Goal: Use online tool/utility: Utilize a website feature to perform a specific function

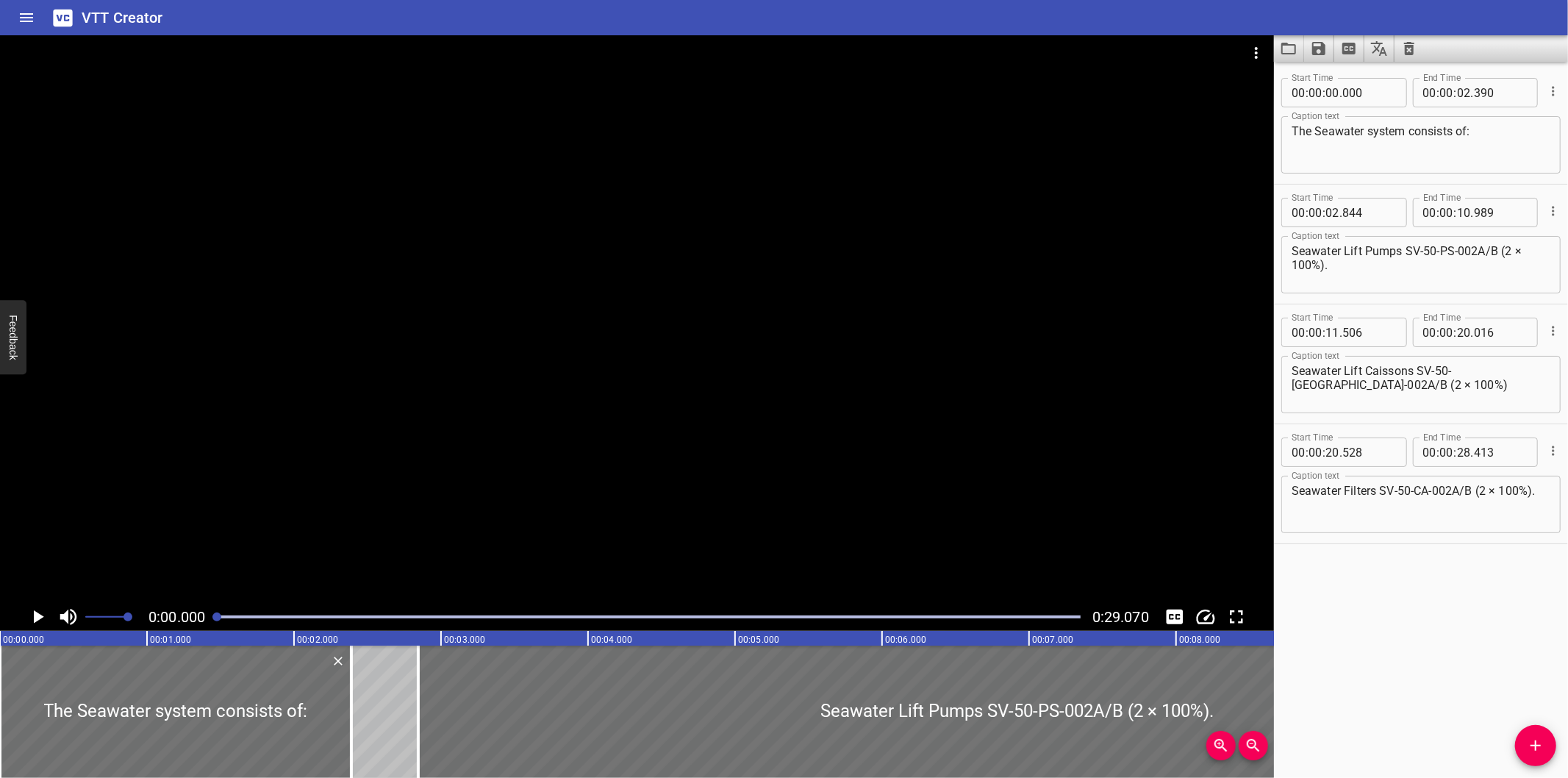
click at [1421, 616] on div "Start Time 00 : 00 : 00 . 000 Start Time End Time 00 : 00 : 02 . 390 End Time C…" at bounding box center [1421, 420] width 294 height 716
click at [1252, 57] on icon "Video Options" at bounding box center [1256, 53] width 18 height 18
click at [1284, 60] on li "Select New Video File..." at bounding box center [1312, 54] width 146 height 27
click at [1290, 40] on icon "Load captions from file" at bounding box center [1289, 48] width 18 height 18
click at [827, 305] on div at bounding box center [637, 319] width 1274 height 568
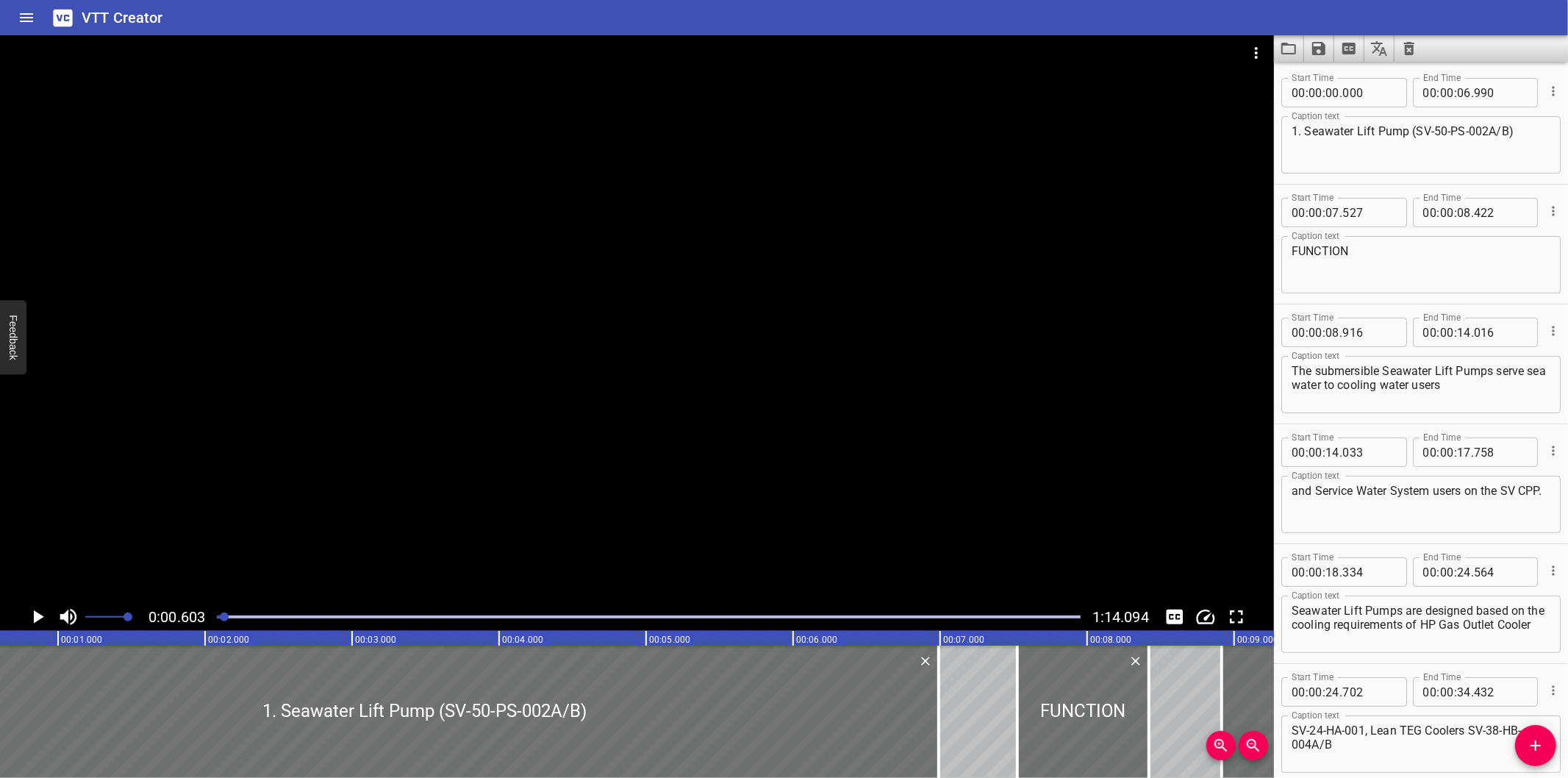
click at [1417, 425] on div "Start Time 00 : 00 : 14 . 033 Start Time End Time 00 : 00 : 17 . 758 End Time C…" at bounding box center [1421, 484] width 294 height 119
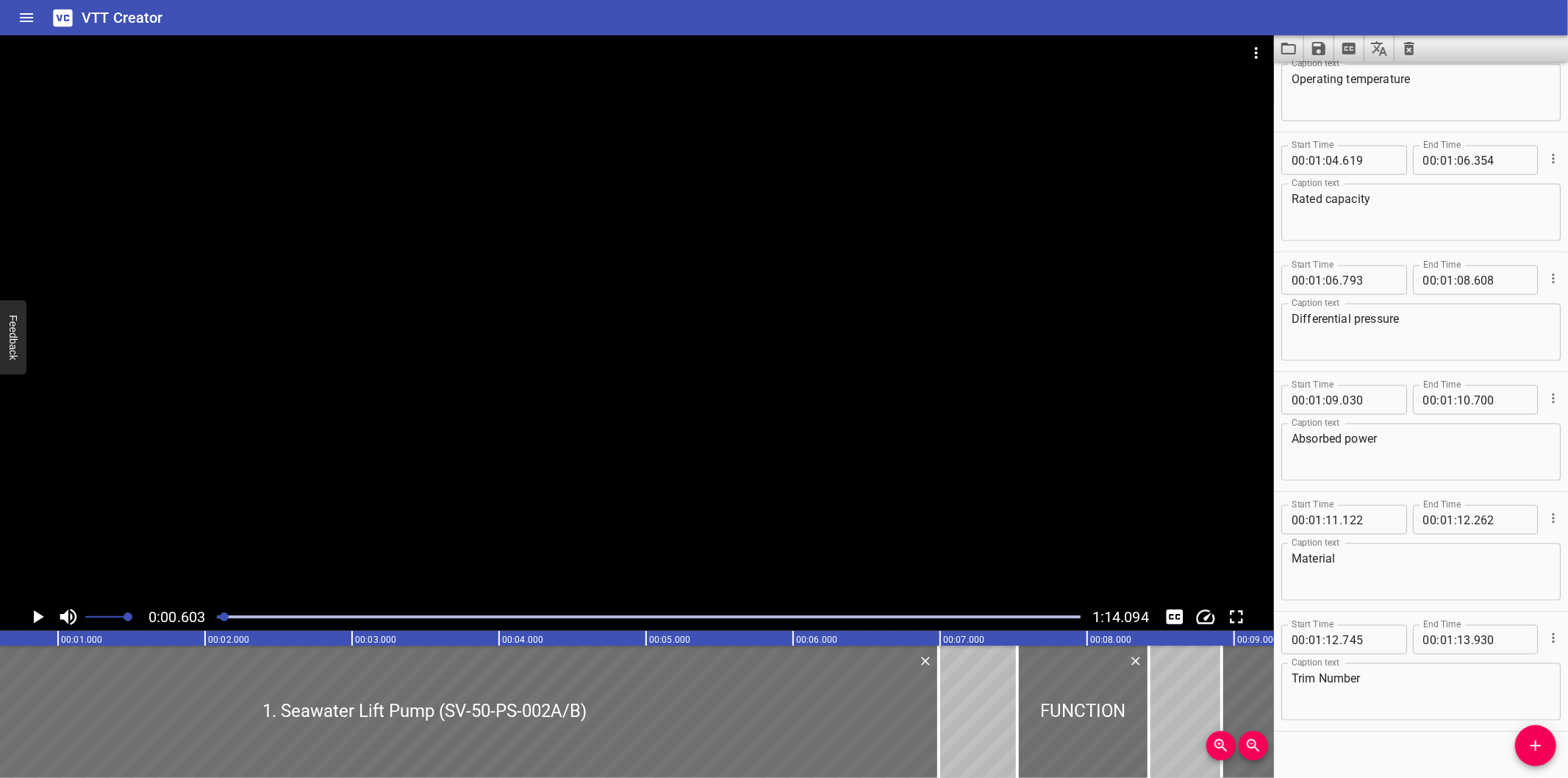
scroll to position [1627, 0]
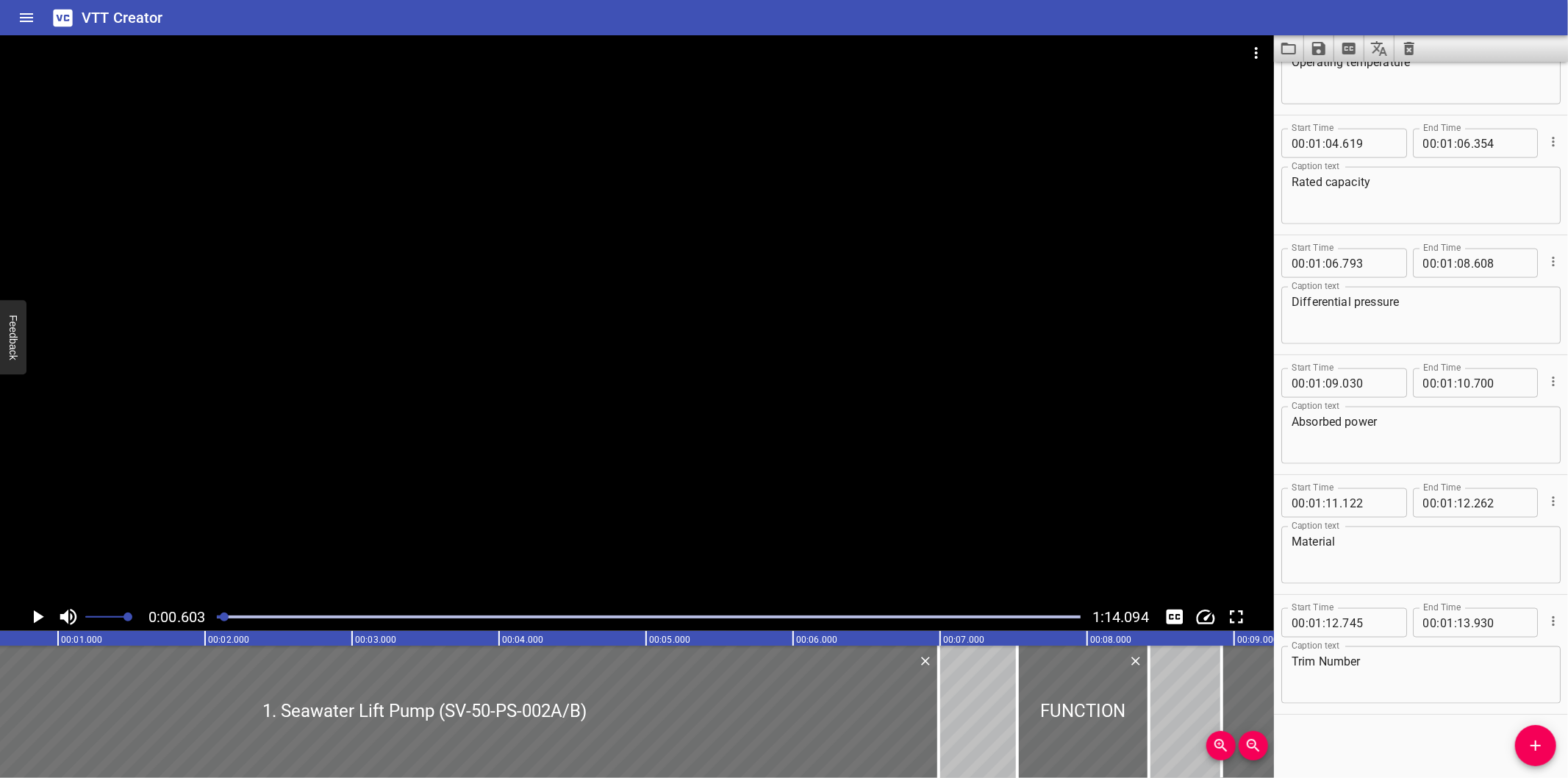
click at [1257, 47] on icon "Video Options" at bounding box center [1256, 53] width 3 height 12
click at [1257, 47] on li "Select New Video File..." at bounding box center [1312, 54] width 146 height 27
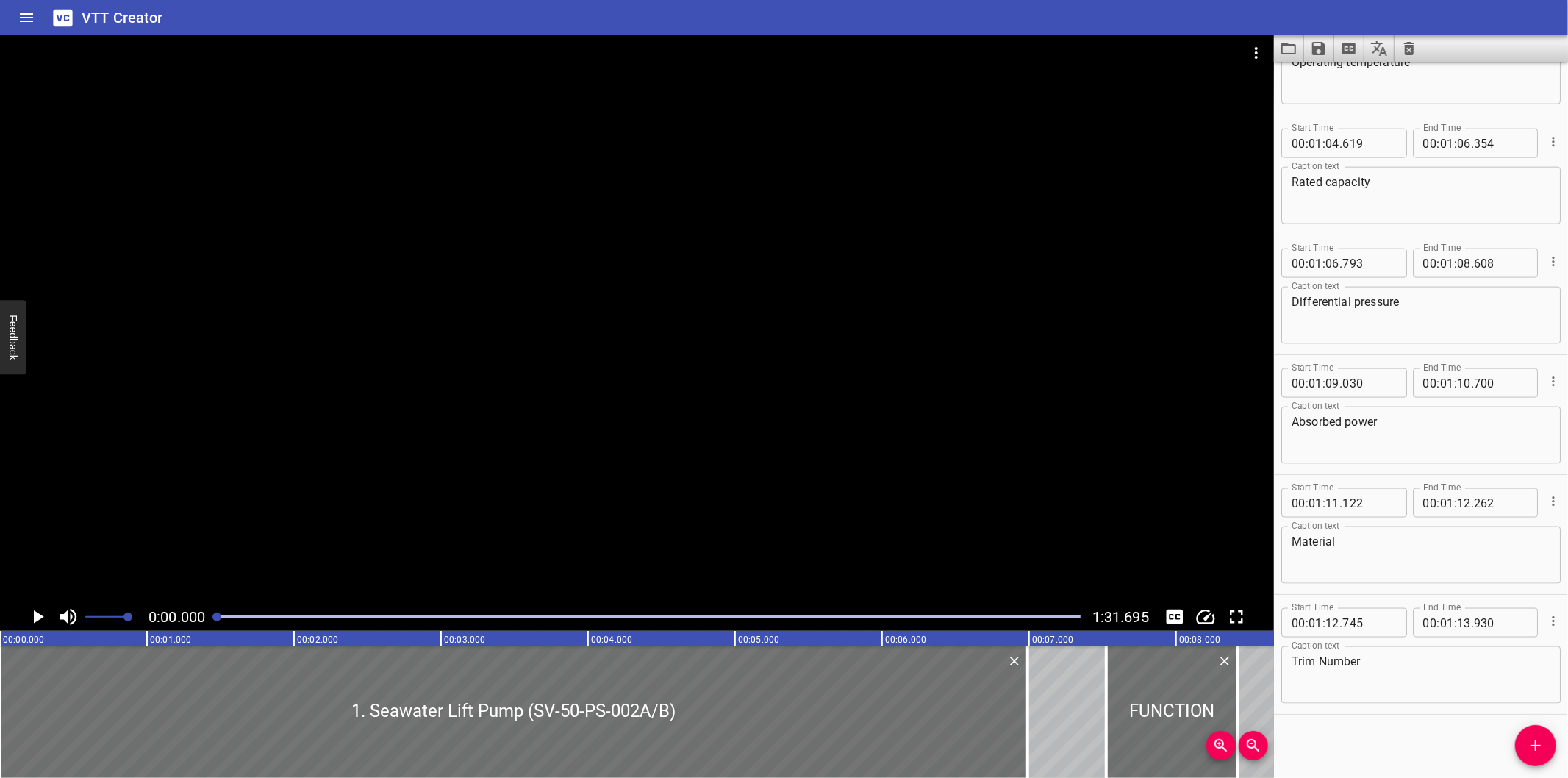
click at [1294, 45] on icon "Load captions from file" at bounding box center [1289, 48] width 18 height 18
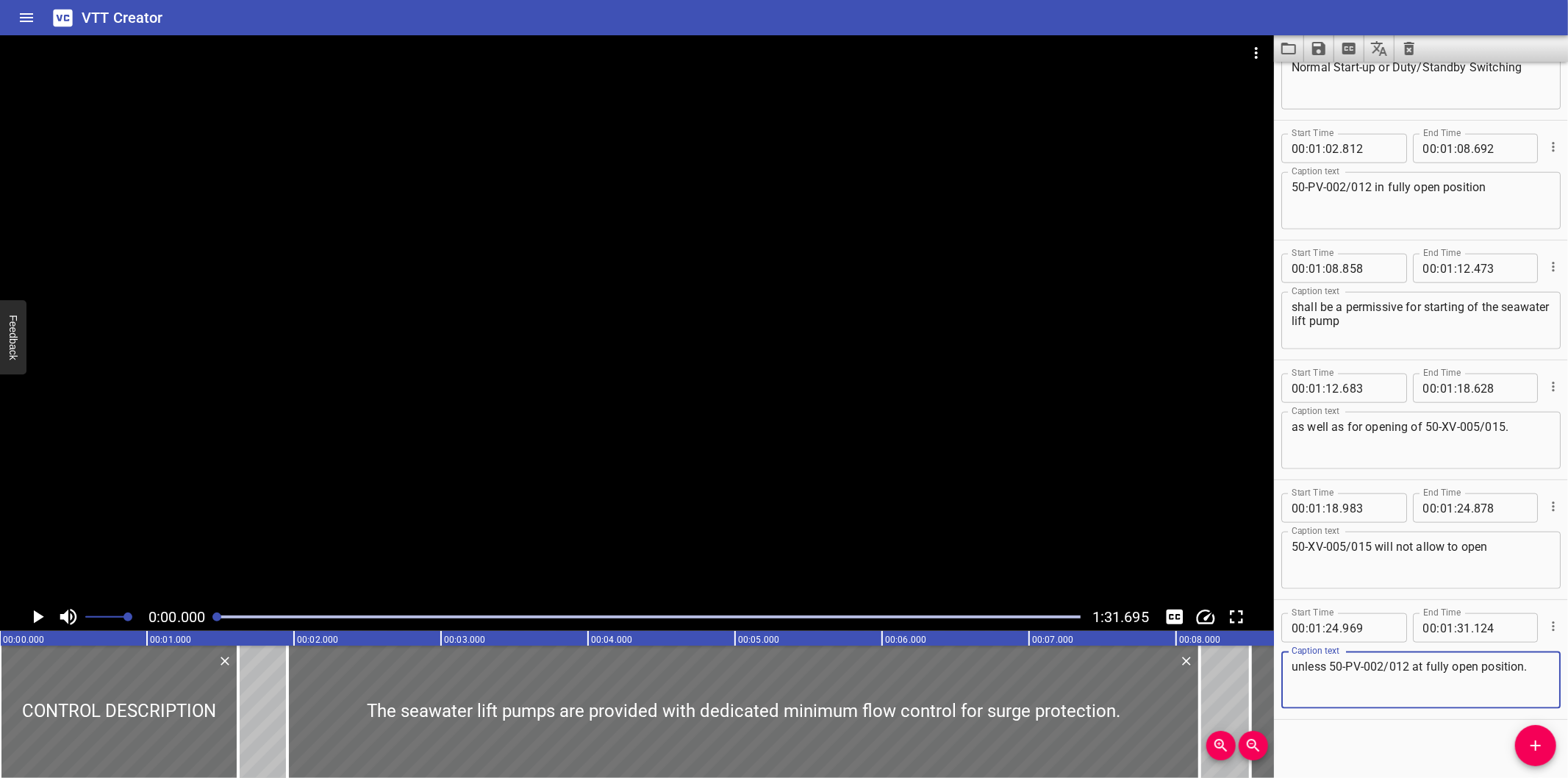
scroll to position [1268, 0]
click at [810, 336] on div at bounding box center [637, 319] width 1274 height 568
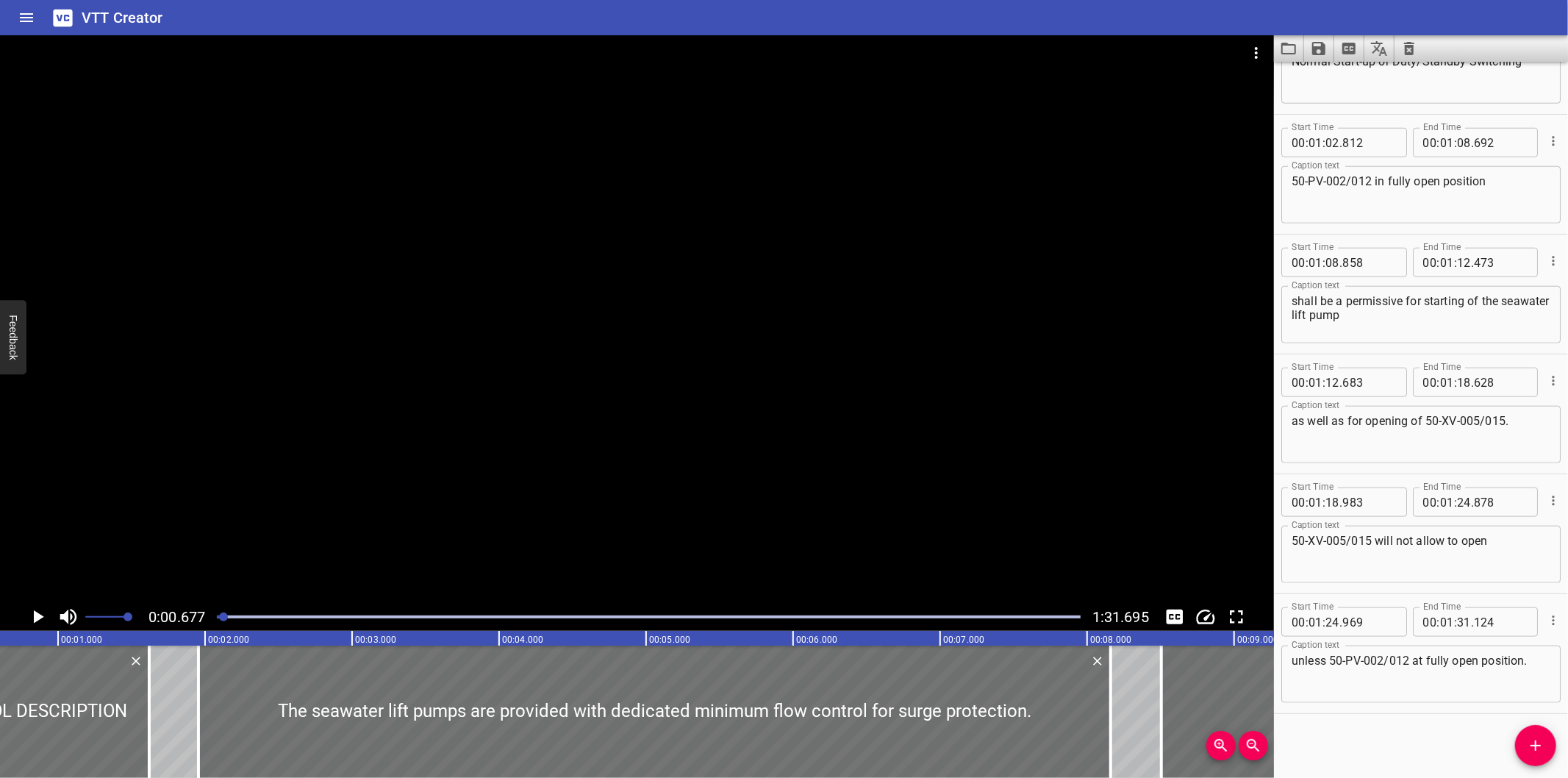
scroll to position [0, 100]
click at [1402, 736] on div "Start Time 00 : 00 : 00 . 000 Start Time End Time 00 : 00 : 01 . 620 End Time C…" at bounding box center [1421, 420] width 294 height 716
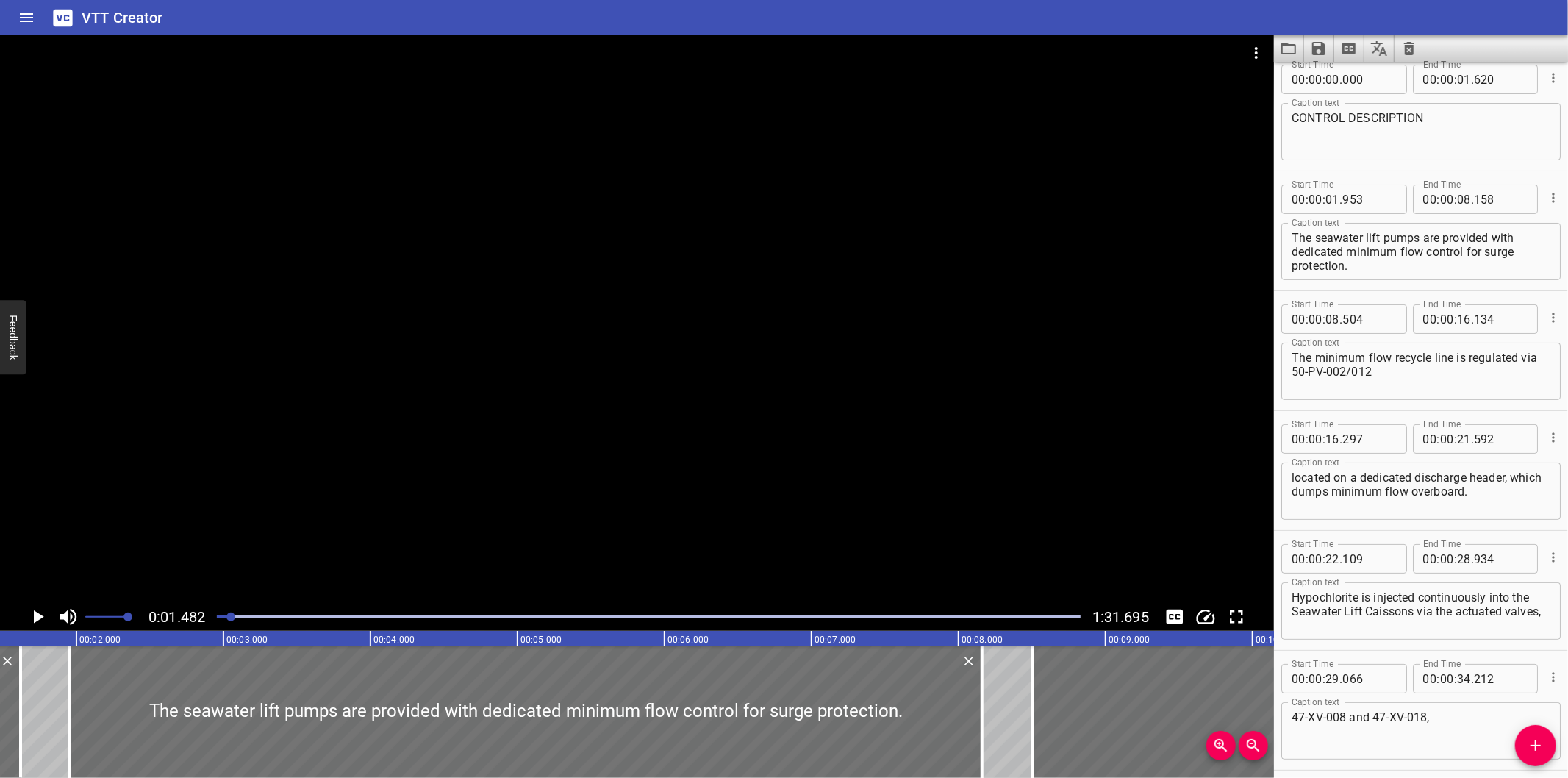
scroll to position [0, 0]
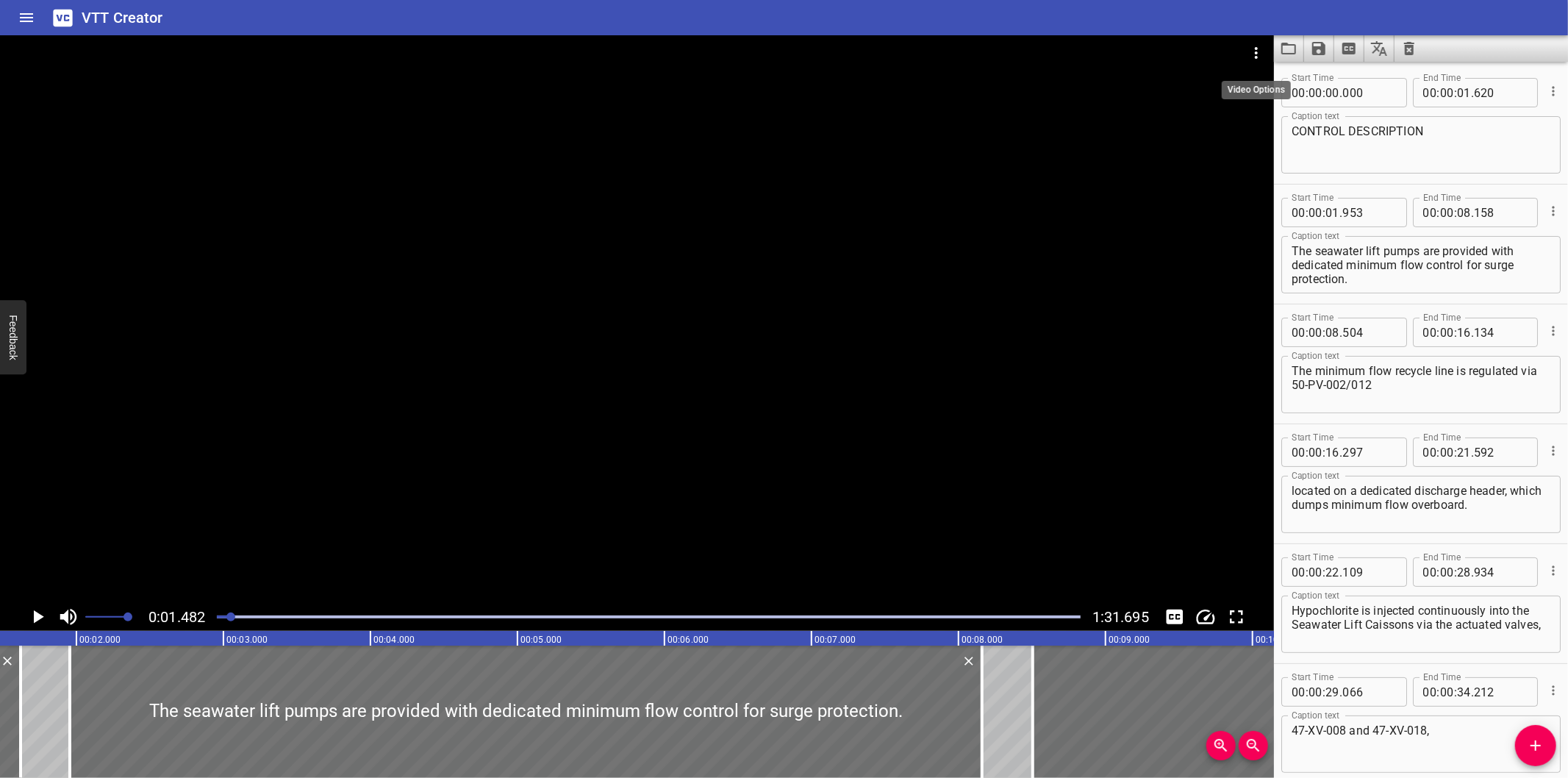
click at [1250, 44] on icon "Video Options" at bounding box center [1256, 53] width 18 height 18
click at [1262, 41] on li "Select New Video File..." at bounding box center [1312, 54] width 146 height 27
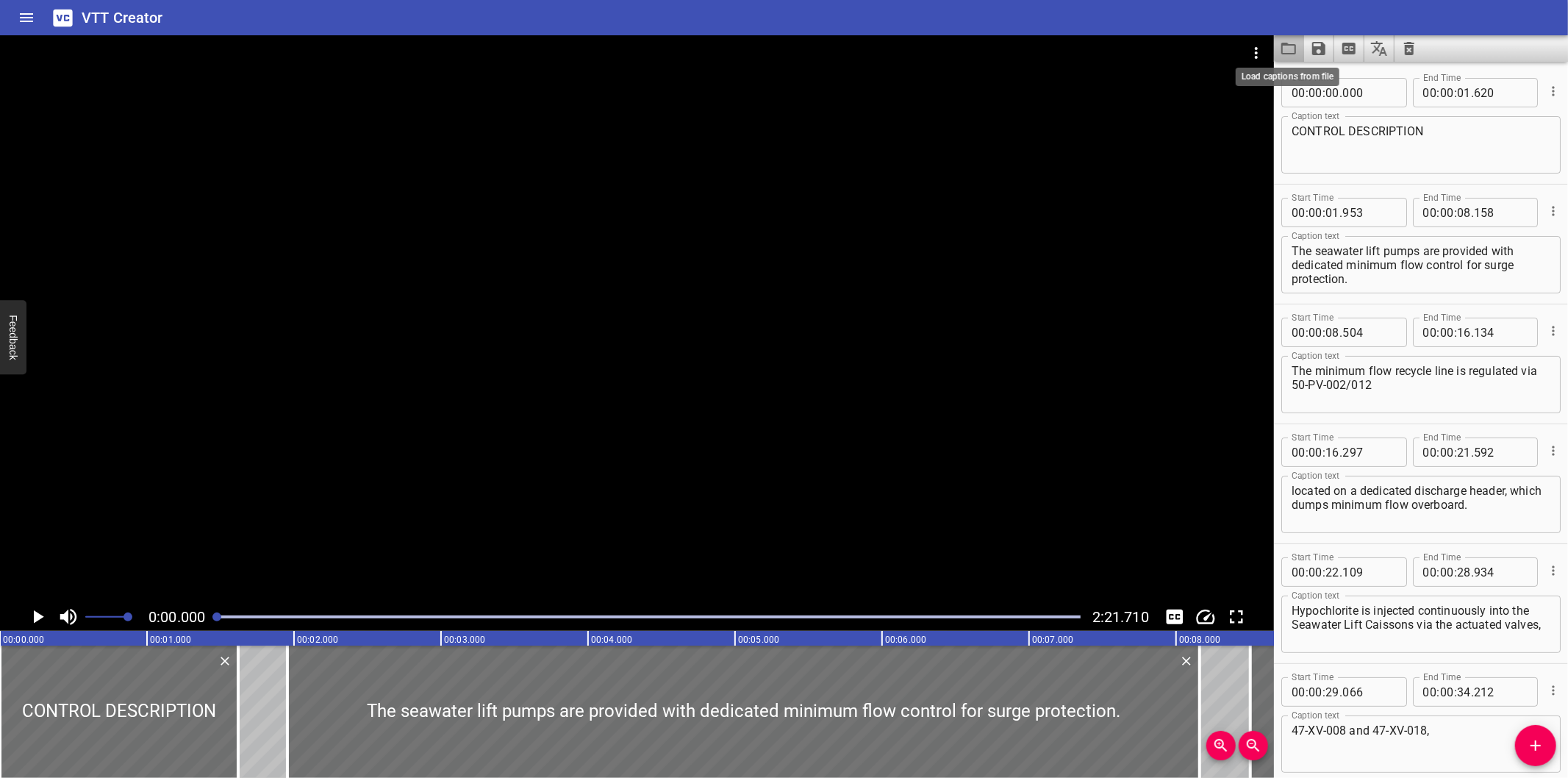
click at [1287, 56] on icon "Load captions from file" at bounding box center [1289, 48] width 18 height 18
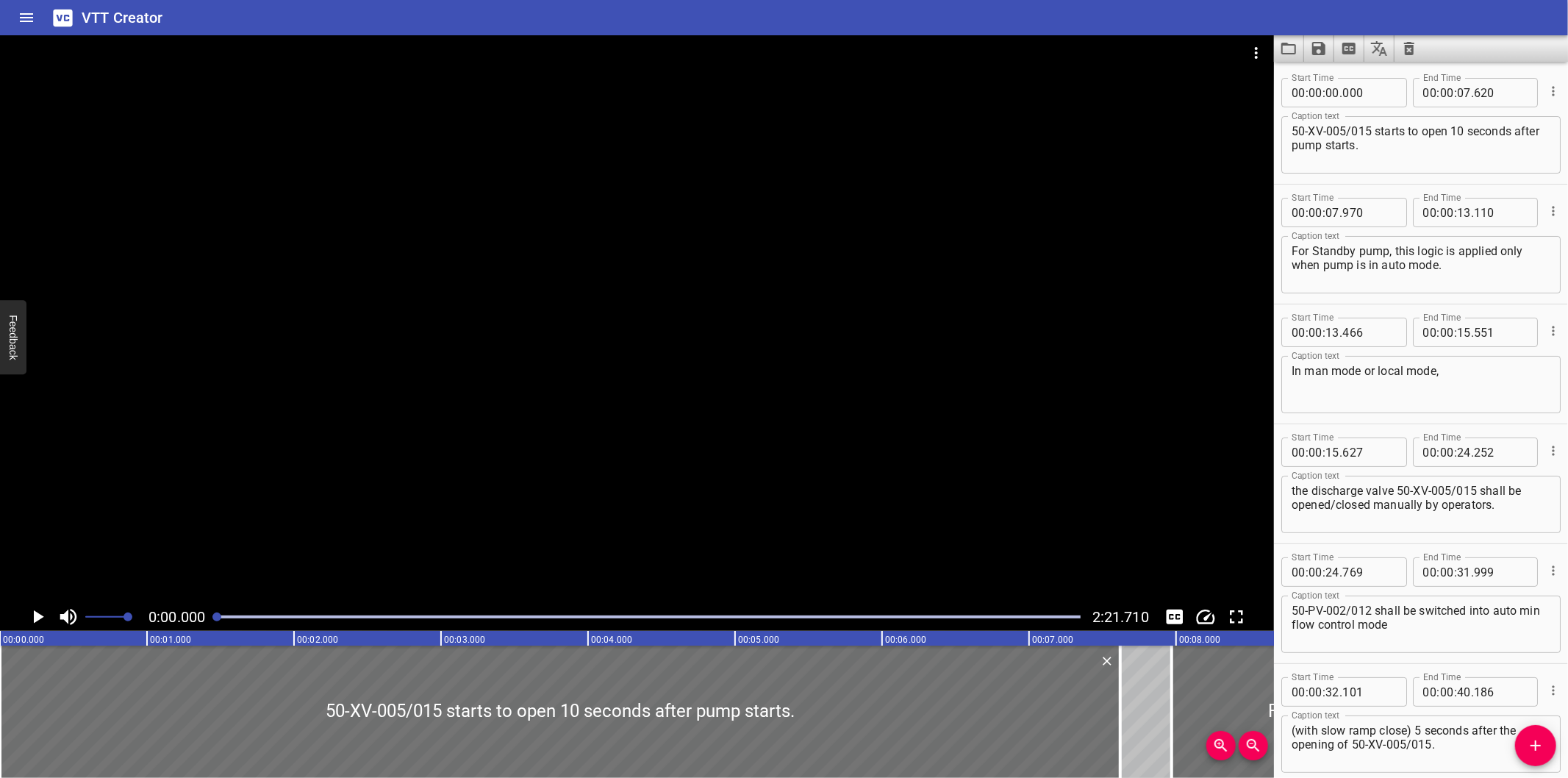
click at [898, 451] on div at bounding box center [637, 319] width 1274 height 568
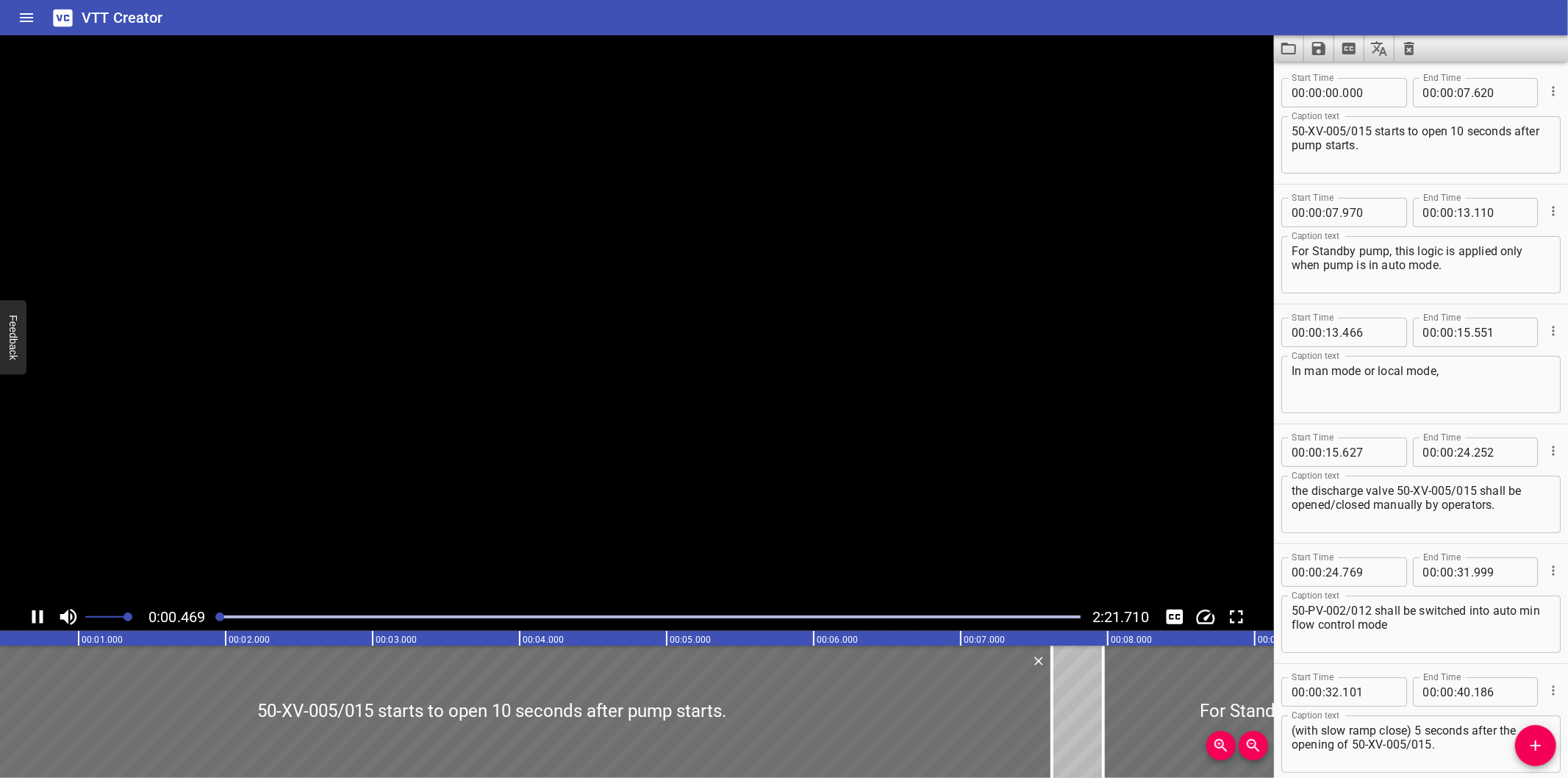
scroll to position [0, 100]
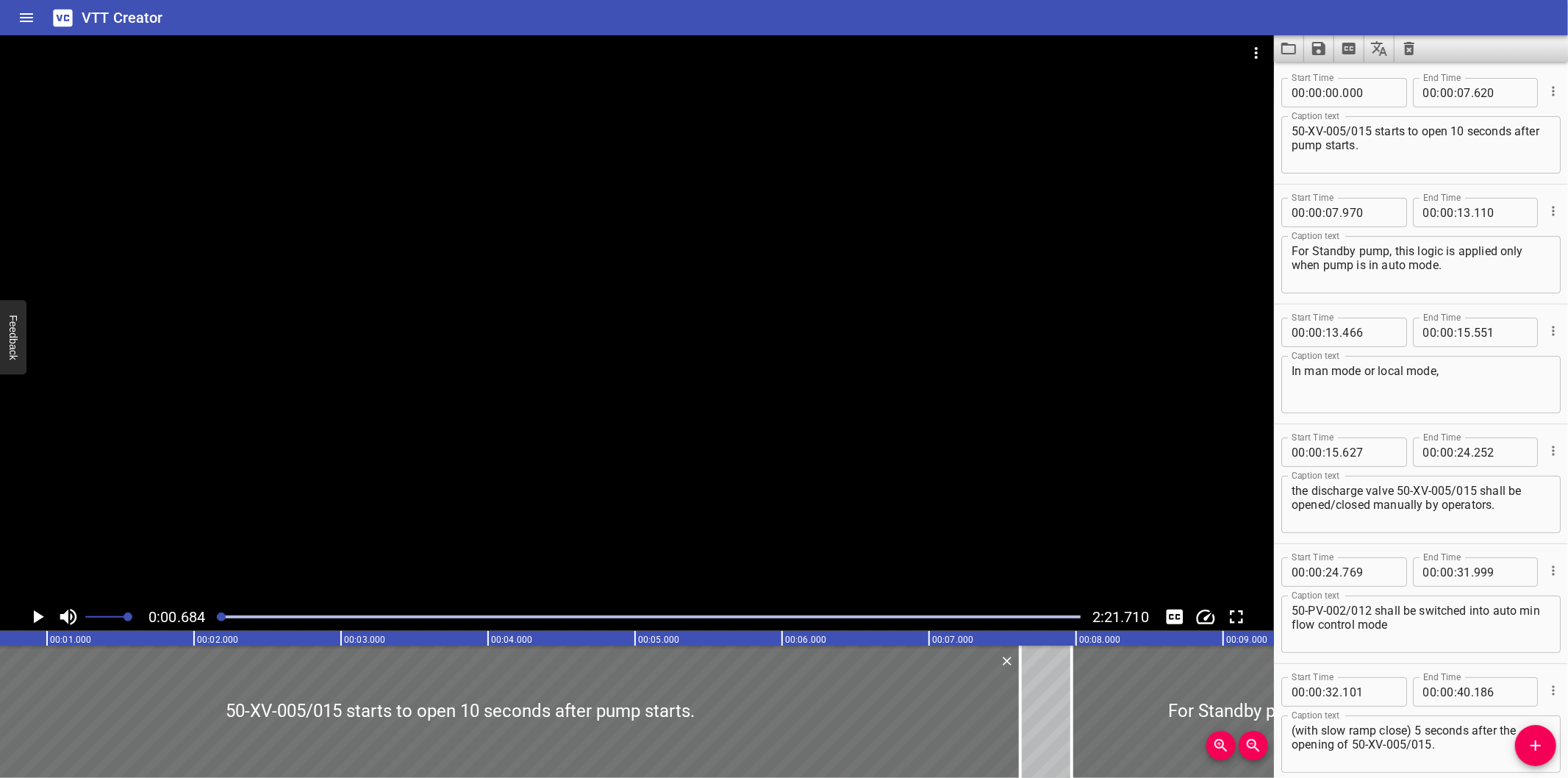
click at [885, 391] on div at bounding box center [637, 319] width 1274 height 568
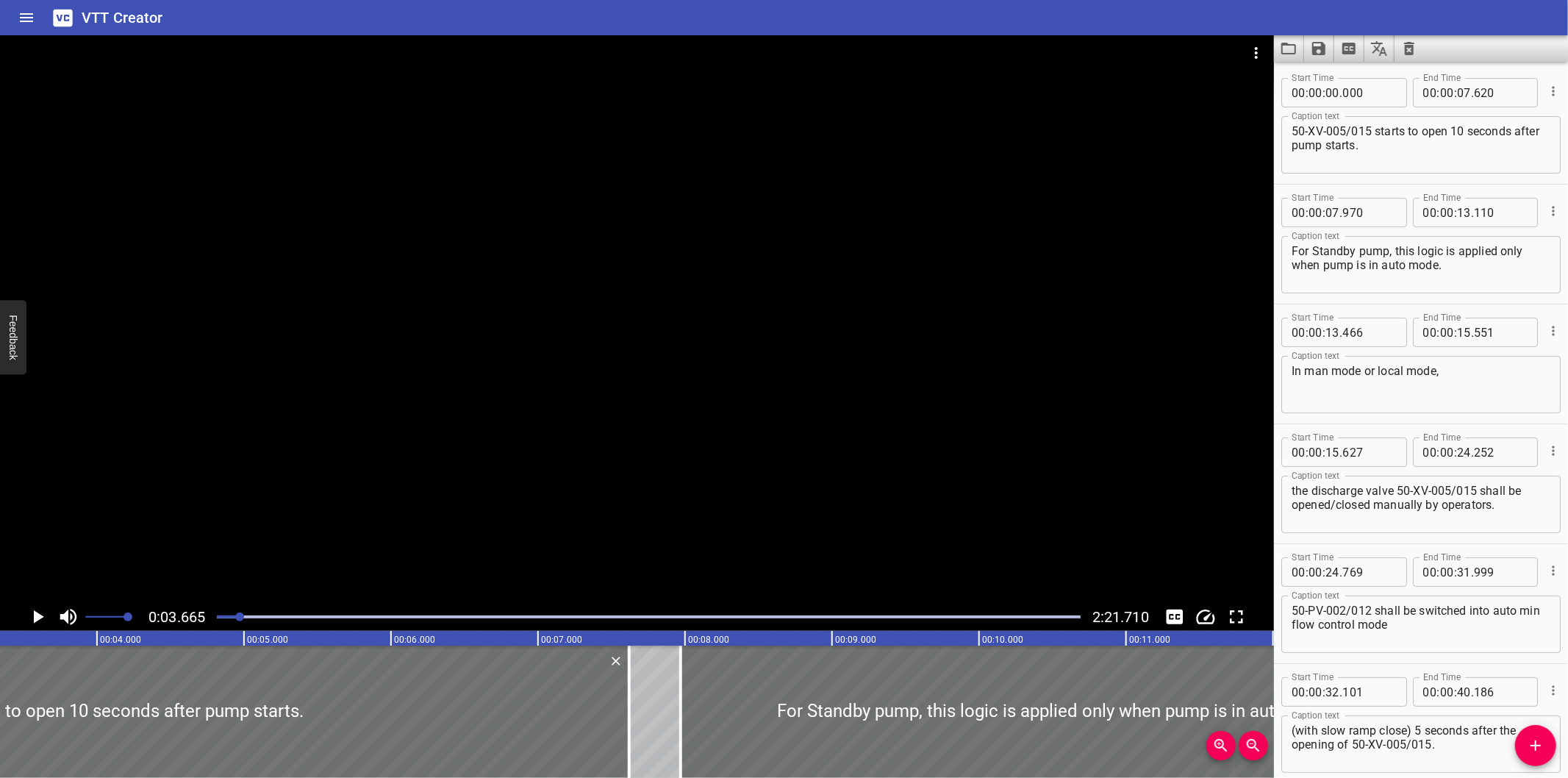
scroll to position [0, 539]
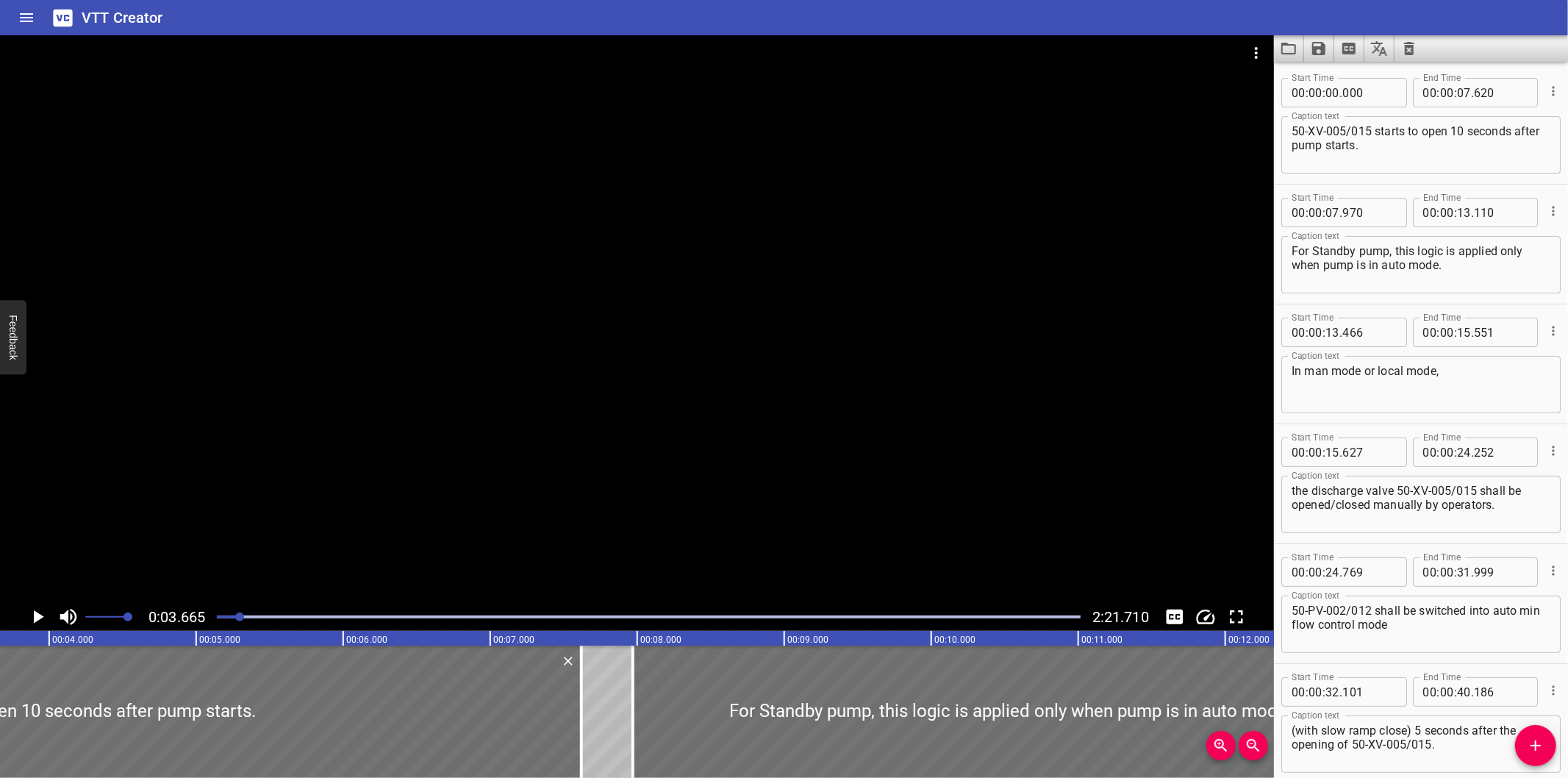
click at [1310, 418] on div "Start Time 00 : 00 : 13 . 466 Start Time End Time 00 : 00 : 15 . 551 End Time C…" at bounding box center [1421, 363] width 294 height 119
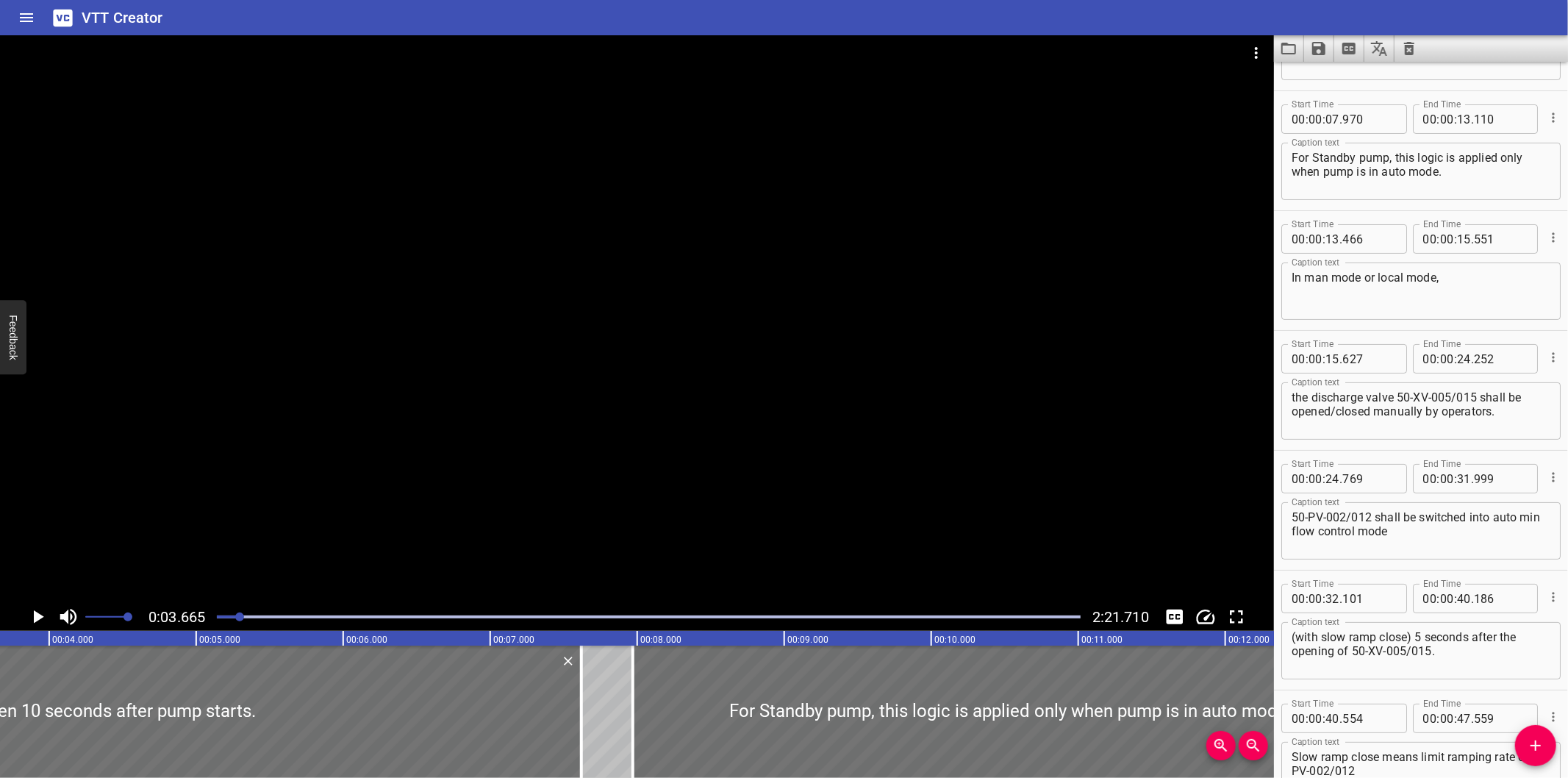
scroll to position [163, 0]
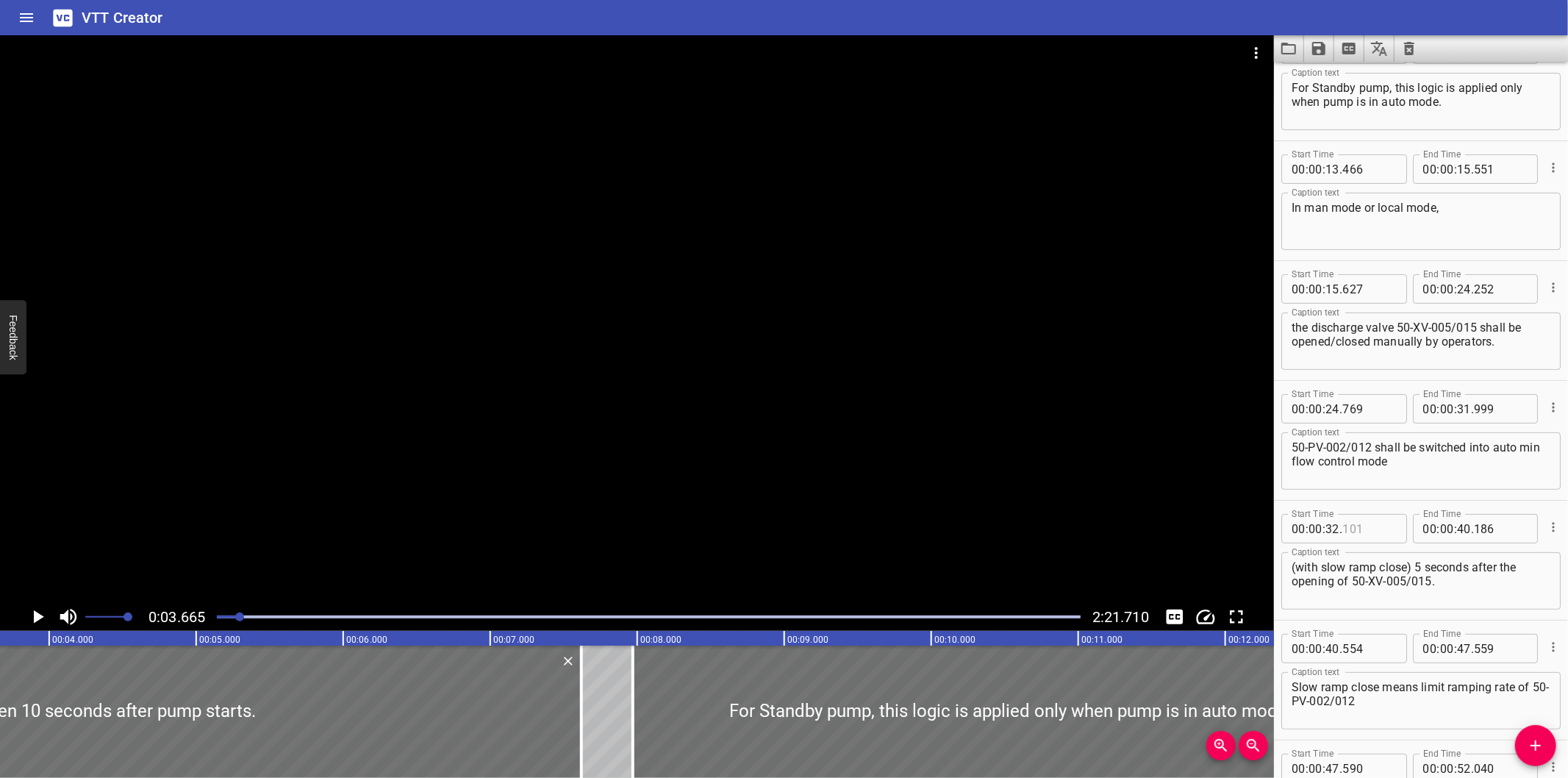
click at [1383, 503] on div "Start Time 00 : 00 : 32 . Start Time End Time 00 : 00 : 40 . 186 End Time Capti…" at bounding box center [1421, 560] width 294 height 119
type input "101"
click at [1397, 488] on div "50-PV-002/012 shall be switched into auto min flow control mode Caption text" at bounding box center [1421, 461] width 279 height 57
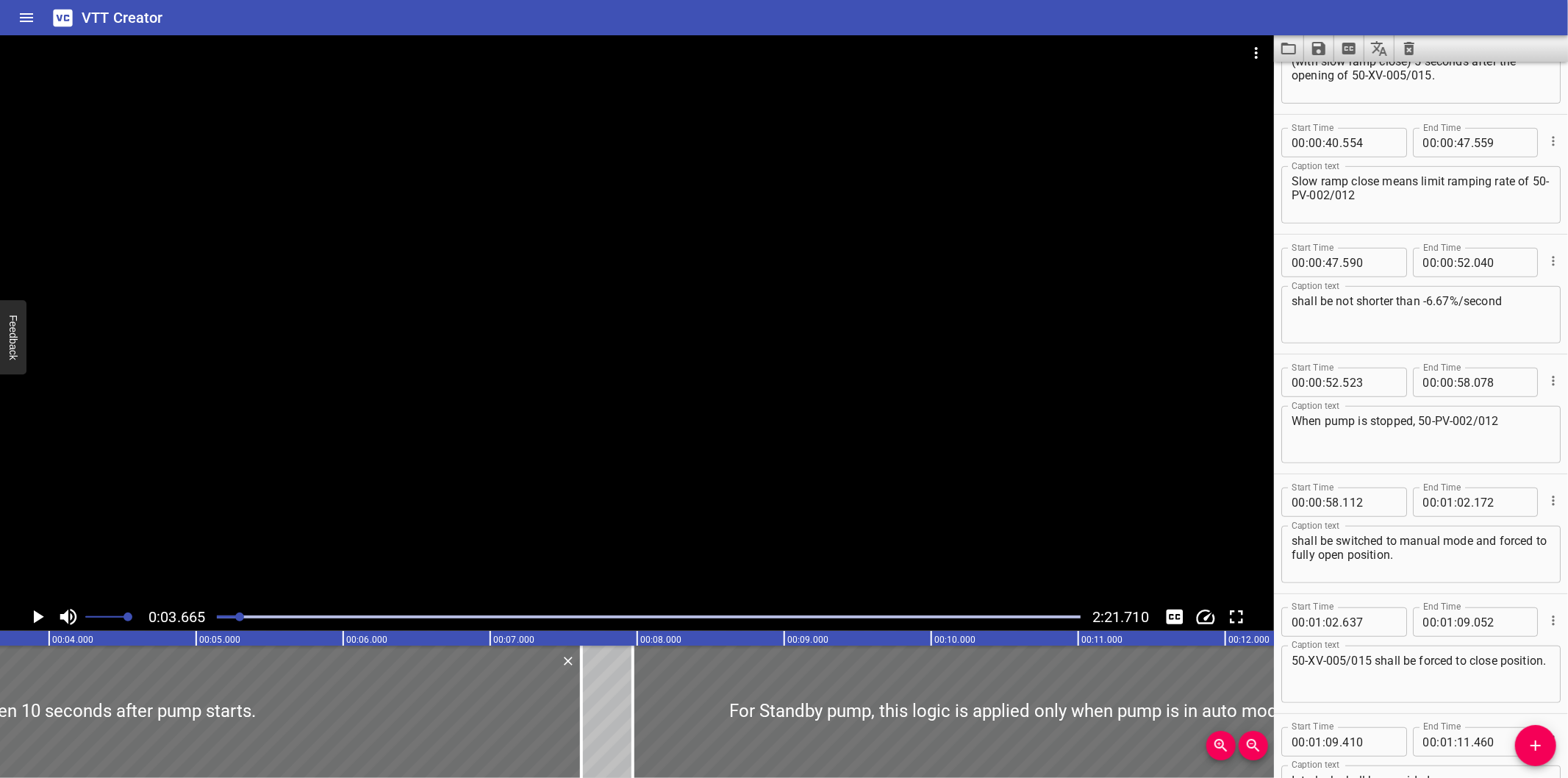
click at [1371, 456] on div "When pump is stopped, 50-PV-002/012 Caption text" at bounding box center [1421, 434] width 279 height 57
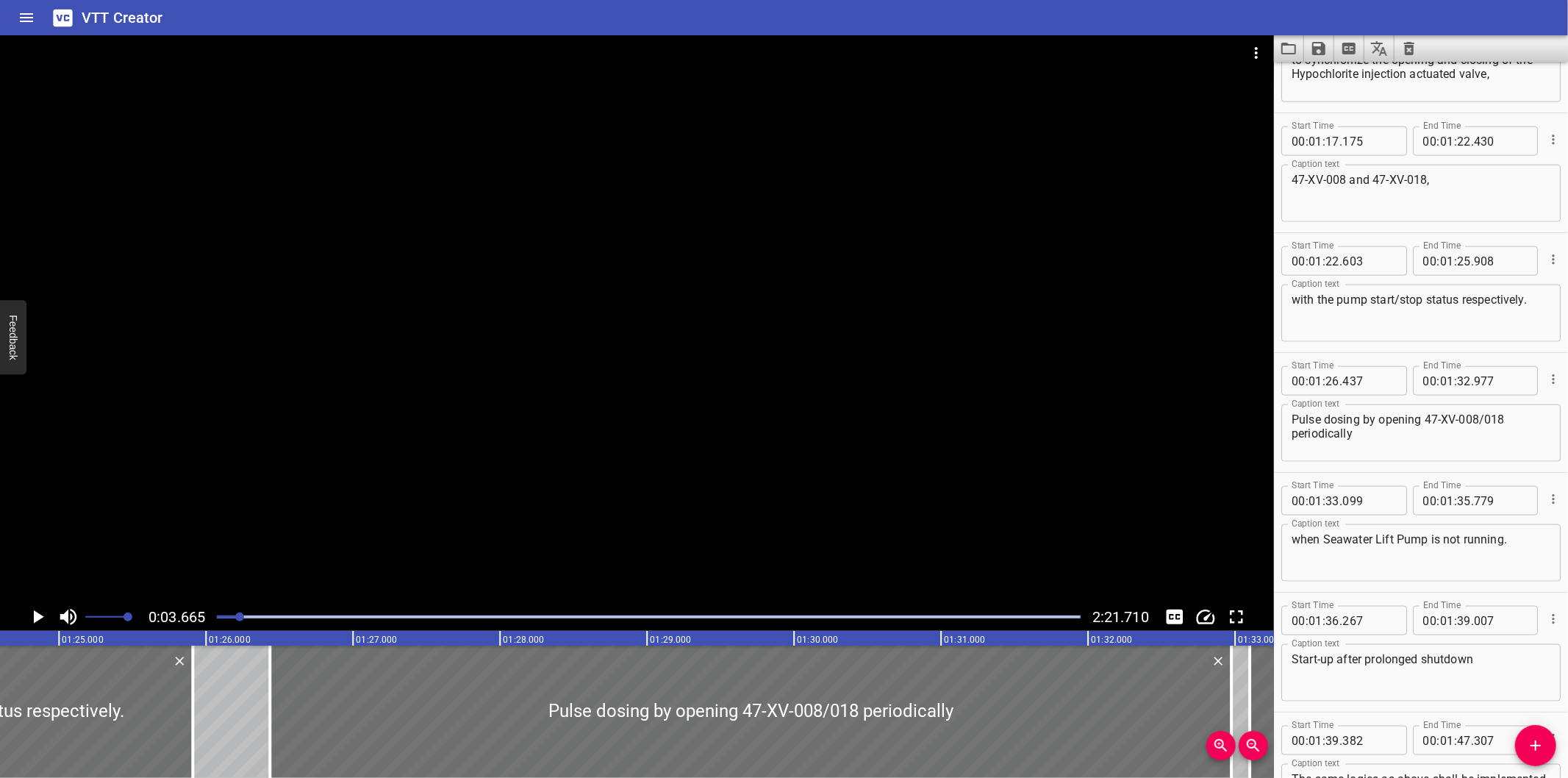
scroll to position [1507, 0]
click at [1262, 59] on icon "Video Options" at bounding box center [1256, 53] width 18 height 18
click at [1262, 59] on li "Select New Video File..." at bounding box center [1312, 54] width 146 height 27
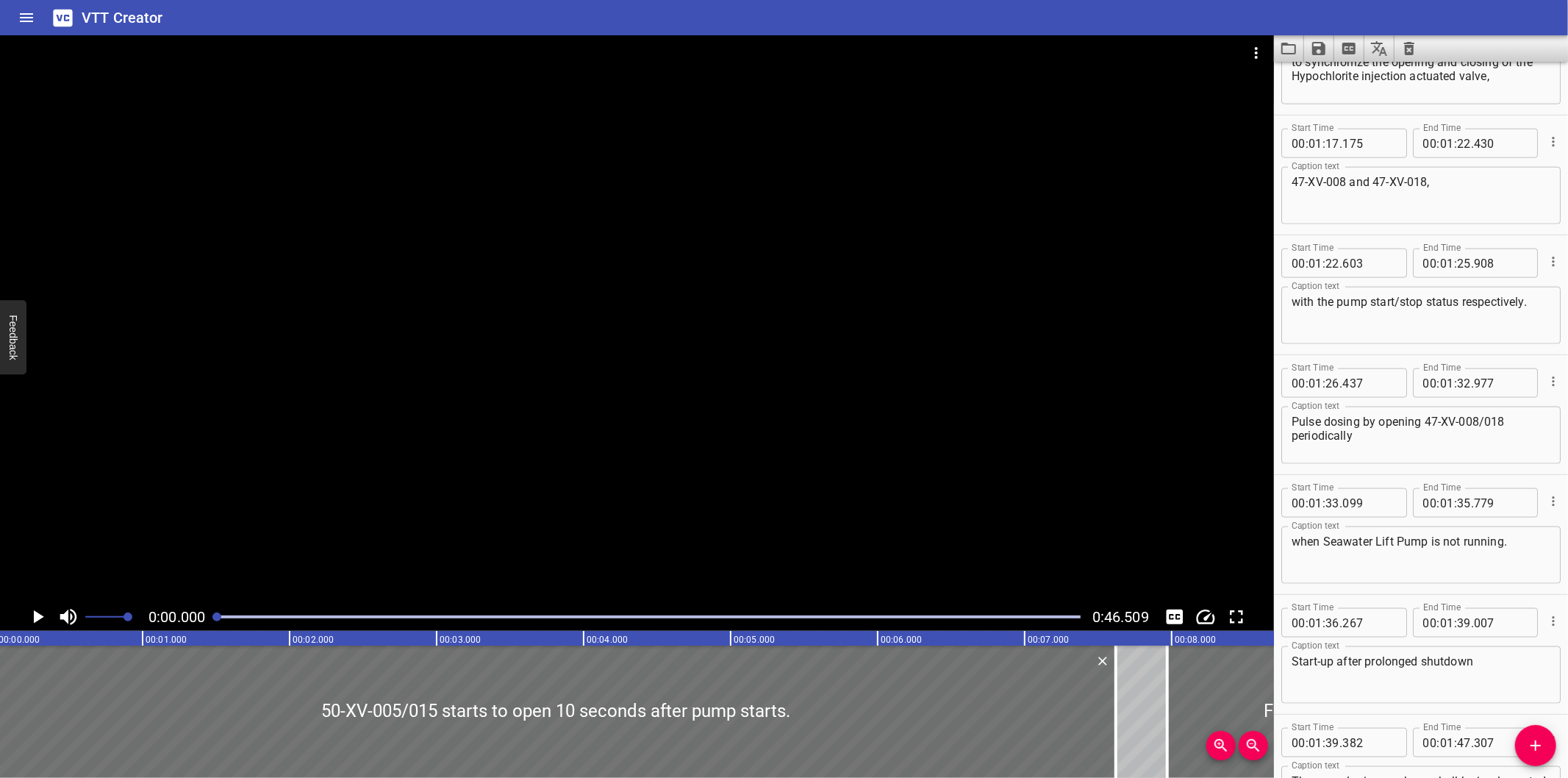
scroll to position [0, 0]
click at [1296, 39] on icon "Load captions from file" at bounding box center [1289, 48] width 18 height 18
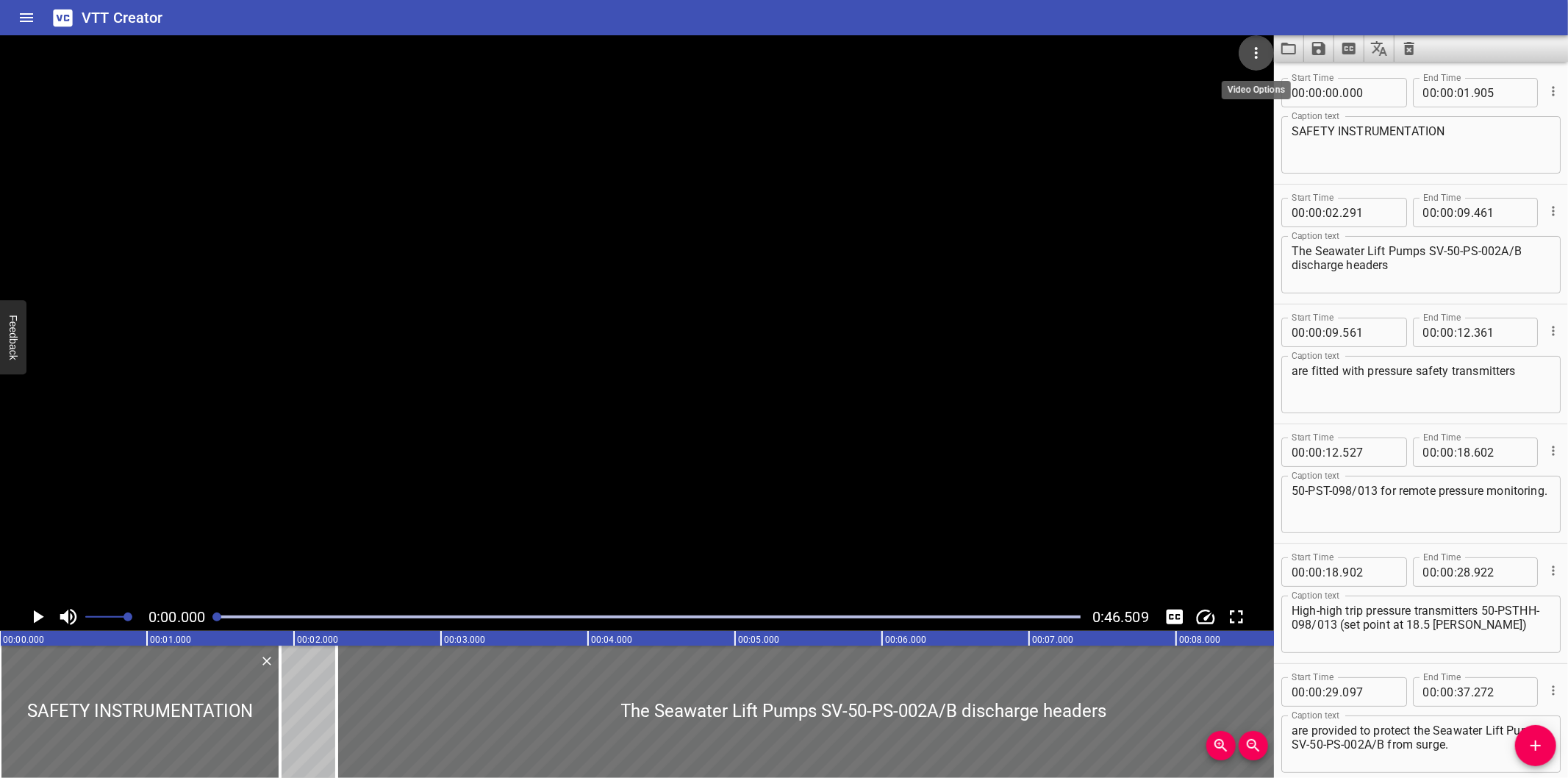
click at [1257, 48] on icon "Video Options" at bounding box center [1256, 53] width 3 height 12
click at [1257, 48] on li "Select New Video File..." at bounding box center [1312, 54] width 146 height 27
click at [1292, 48] on icon "Load captions from file" at bounding box center [1289, 48] width 18 height 18
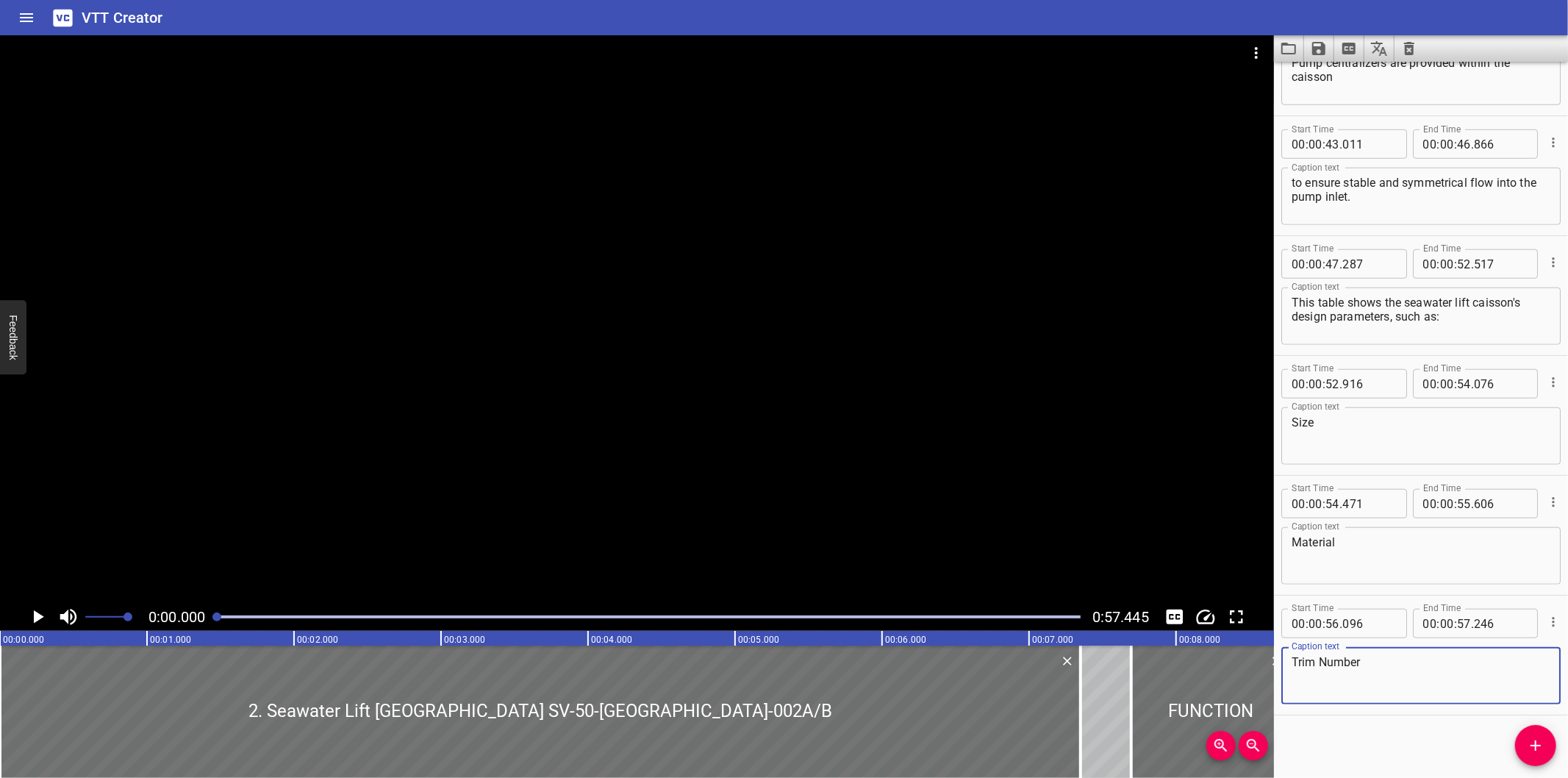
scroll to position [1029, 0]
click at [1340, 730] on div "Start Time 00 : 00 : 00 . 000 Start Time End Time 00 : 00 : 07 . 350 End Time C…" at bounding box center [1421, 420] width 294 height 716
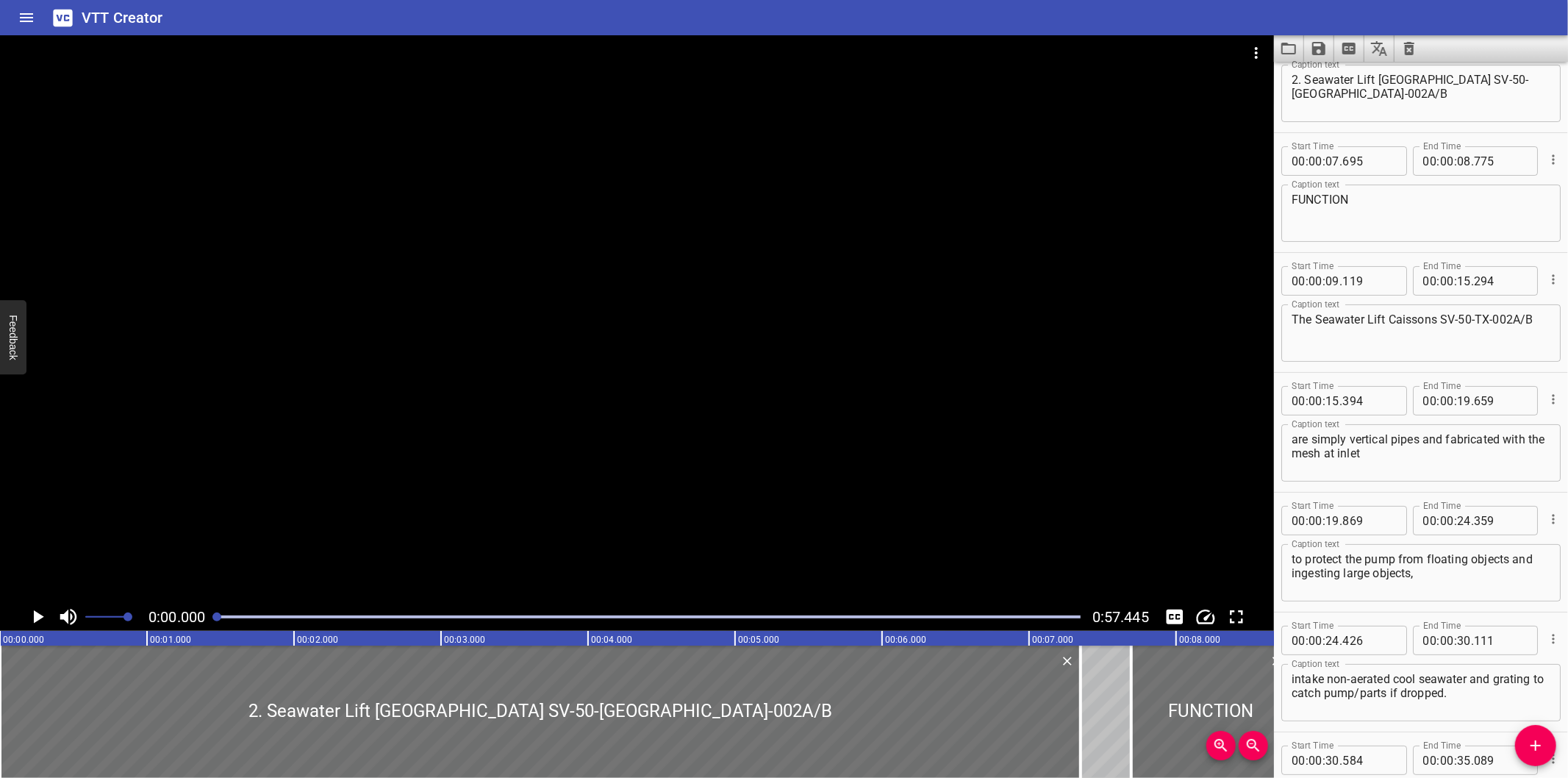
scroll to position [0, 0]
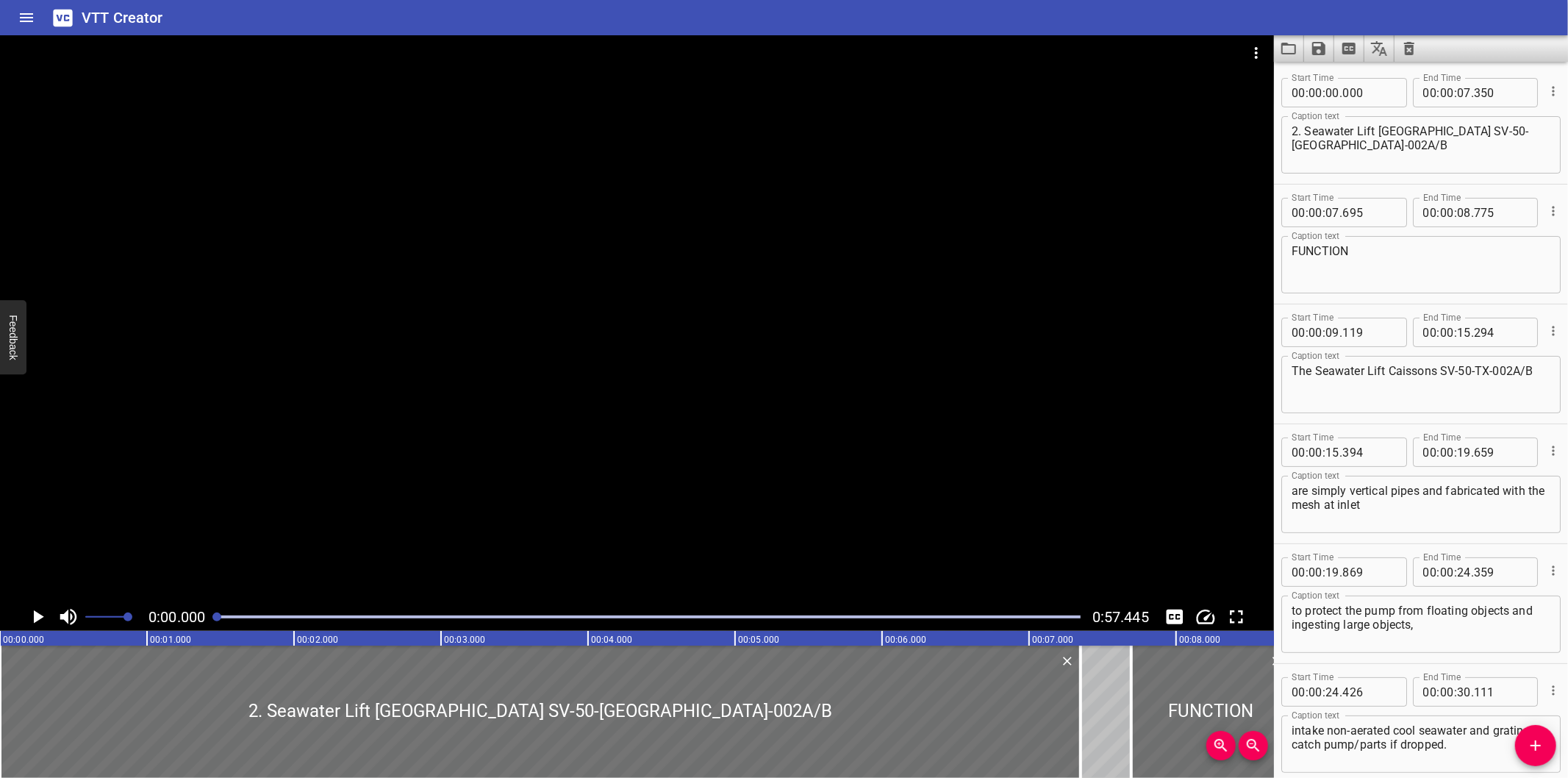
click at [1250, 57] on icon "Video Options" at bounding box center [1256, 53] width 18 height 18
click at [1283, 53] on icon "Load captions from file" at bounding box center [1289, 48] width 15 height 12
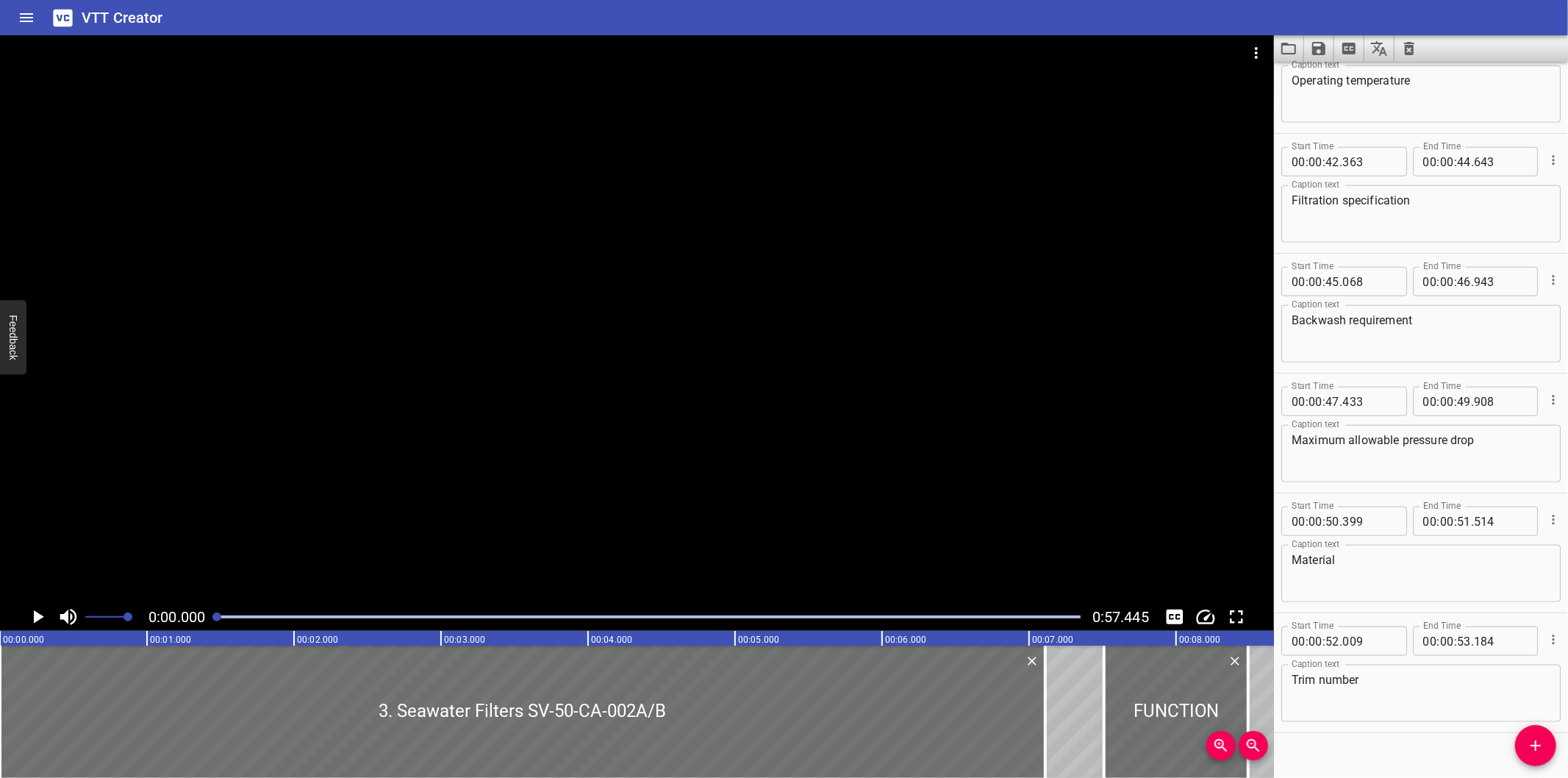
scroll to position [1387, 0]
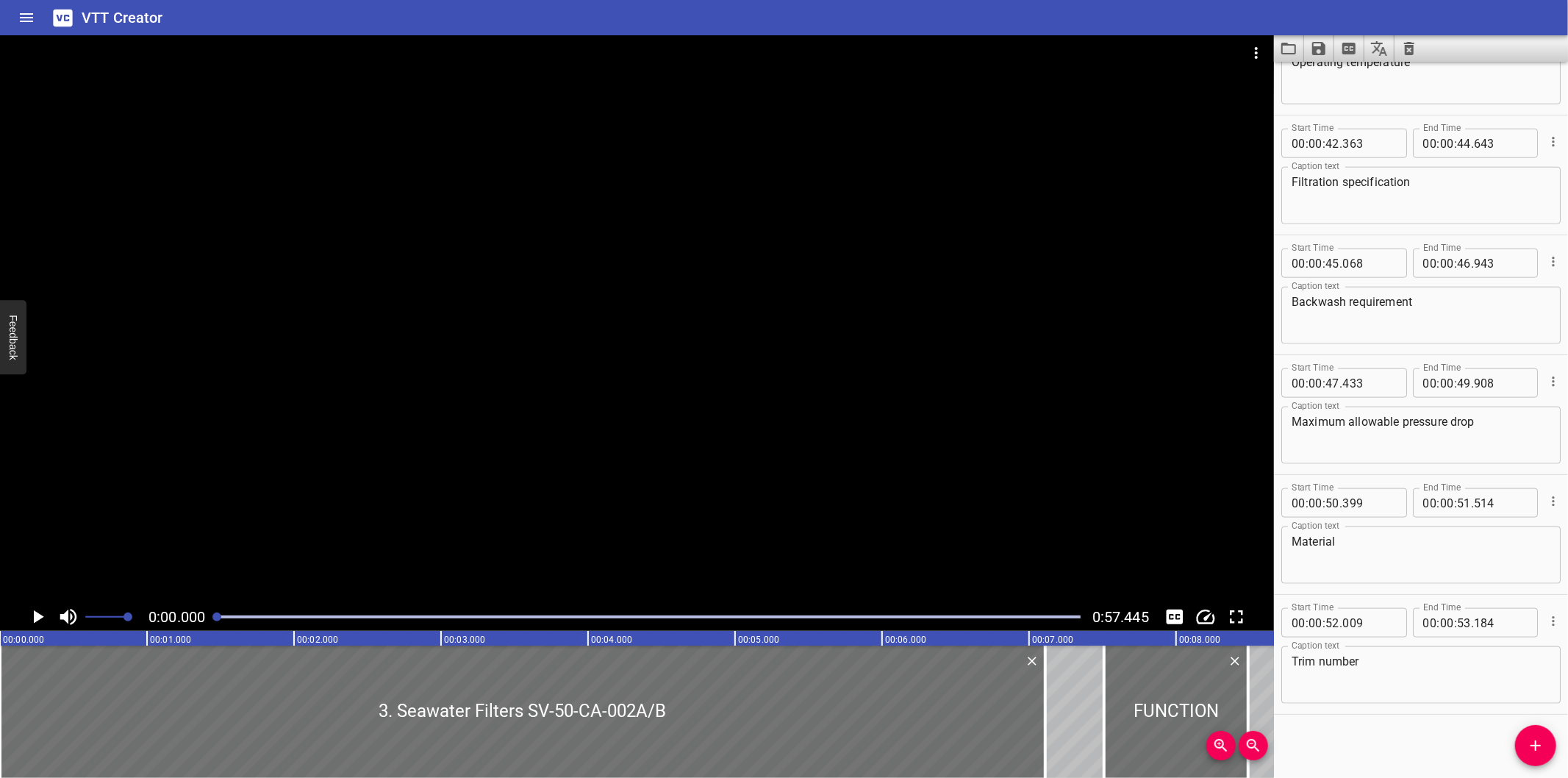
click at [1470, 357] on div "Start Time 00 : 00 : 47 . 433 Start Time End Time 00 : 00 : 49 . 908 End Time C…" at bounding box center [1421, 415] width 294 height 119
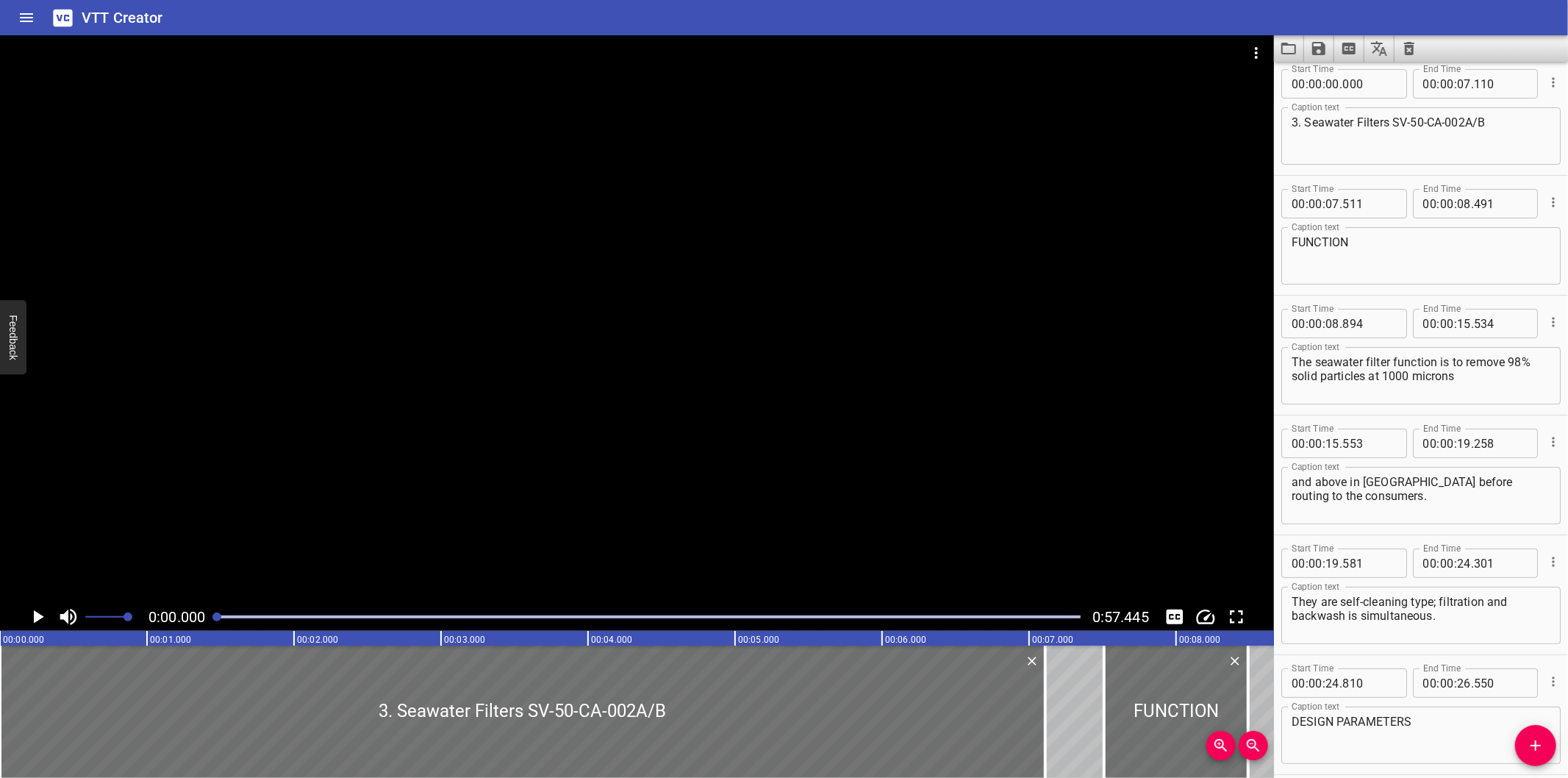
scroll to position [0, 0]
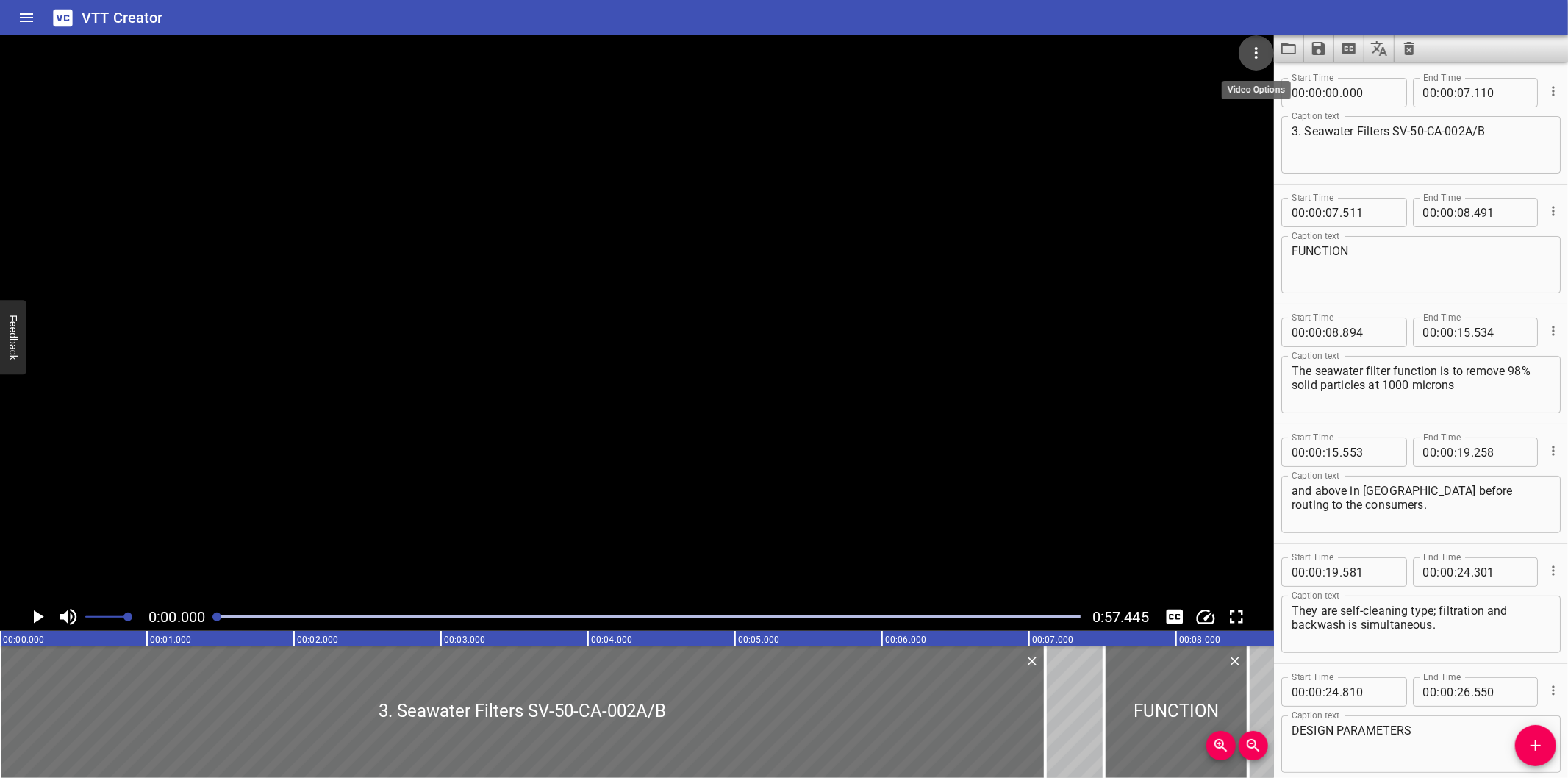
click at [1257, 44] on icon "Video Options" at bounding box center [1256, 53] width 18 height 18
click at [1265, 45] on li "Select New Video File..." at bounding box center [1312, 54] width 146 height 27
click at [1292, 40] on icon "Load captions from file" at bounding box center [1289, 48] width 18 height 18
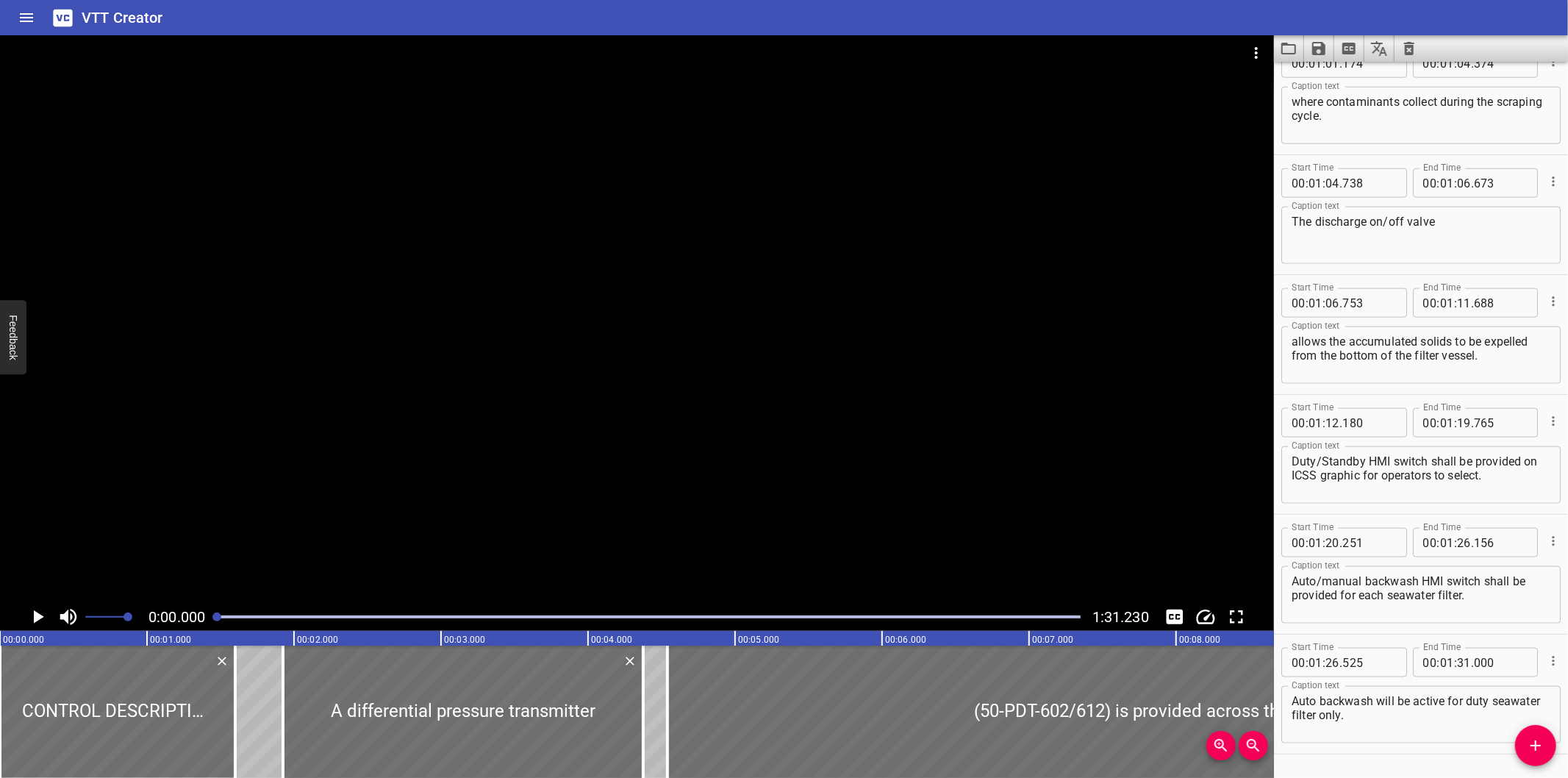
click at [913, 400] on div at bounding box center [637, 319] width 1274 height 568
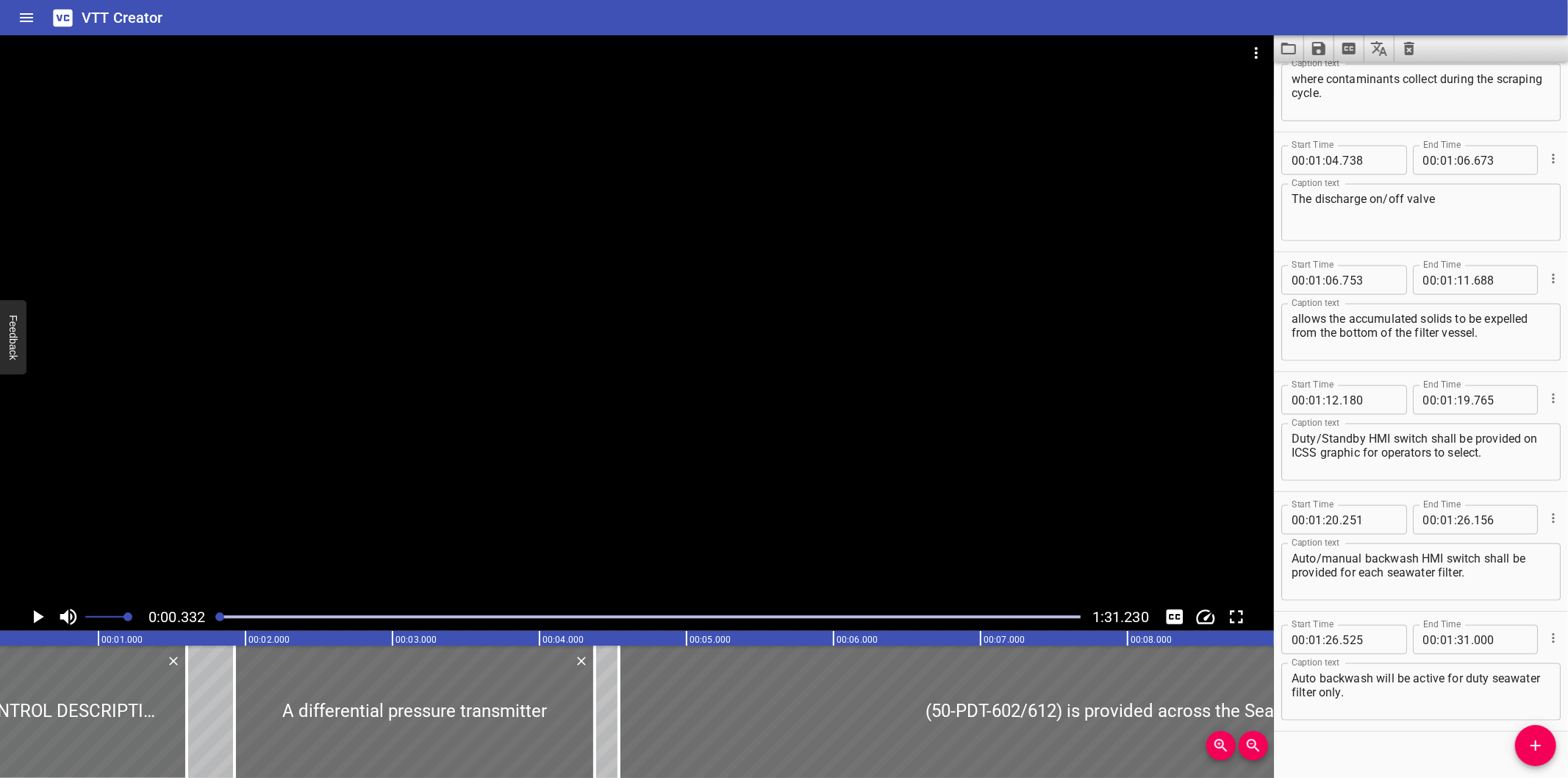
scroll to position [1508, 0]
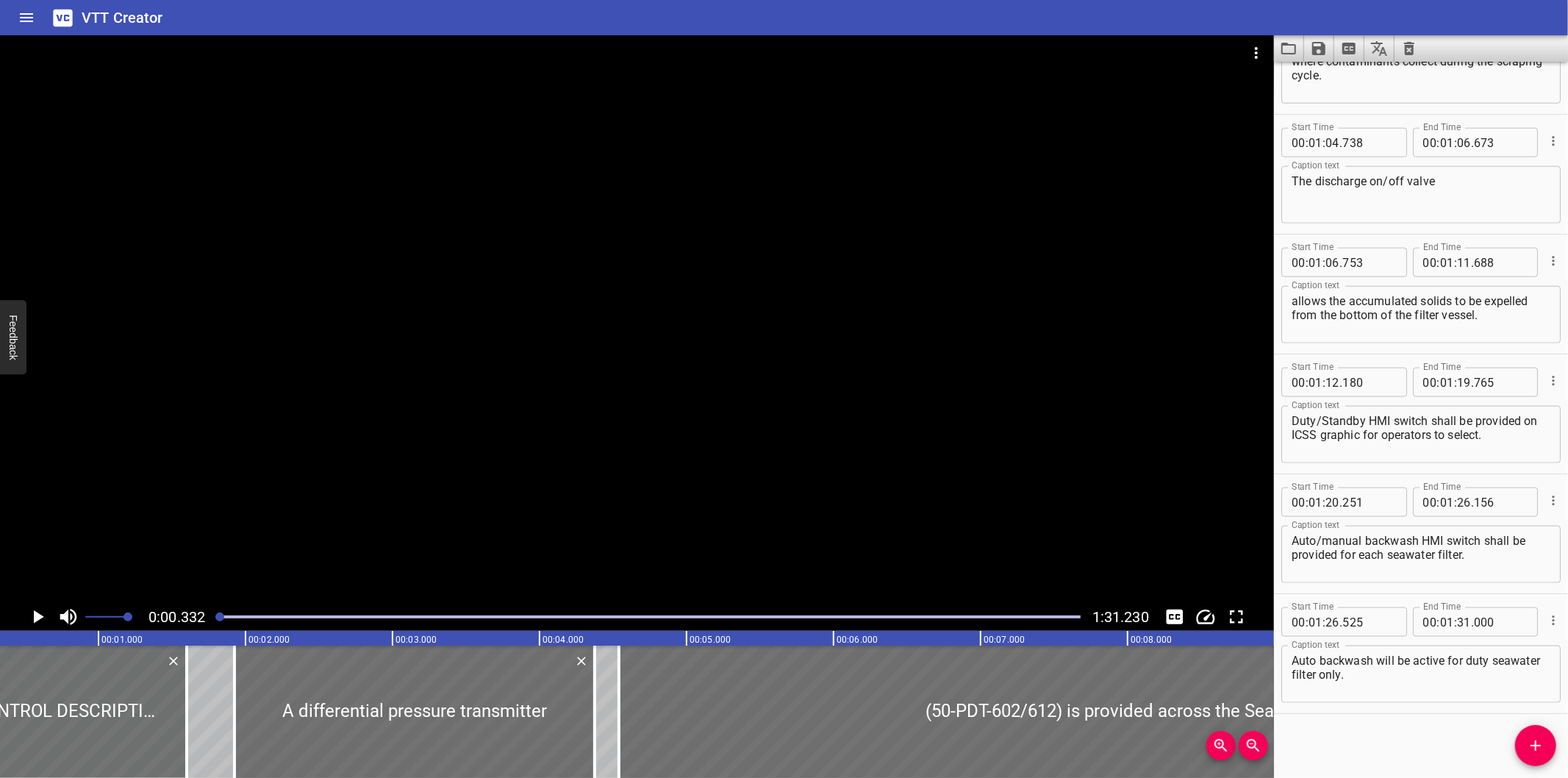
drag, startPoint x: 1354, startPoint y: 753, endPoint x: 1344, endPoint y: 733, distance: 22.4
click at [1351, 752] on div "Start Time 00 : 00 : 00 . 000 Start Time End Time 00 : 00 : 01 . 600 End Time C…" at bounding box center [1421, 420] width 294 height 716
click at [1254, 46] on icon "Video Options" at bounding box center [1256, 53] width 18 height 18
click at [1282, 55] on li "Select New Video File..." at bounding box center [1312, 54] width 146 height 27
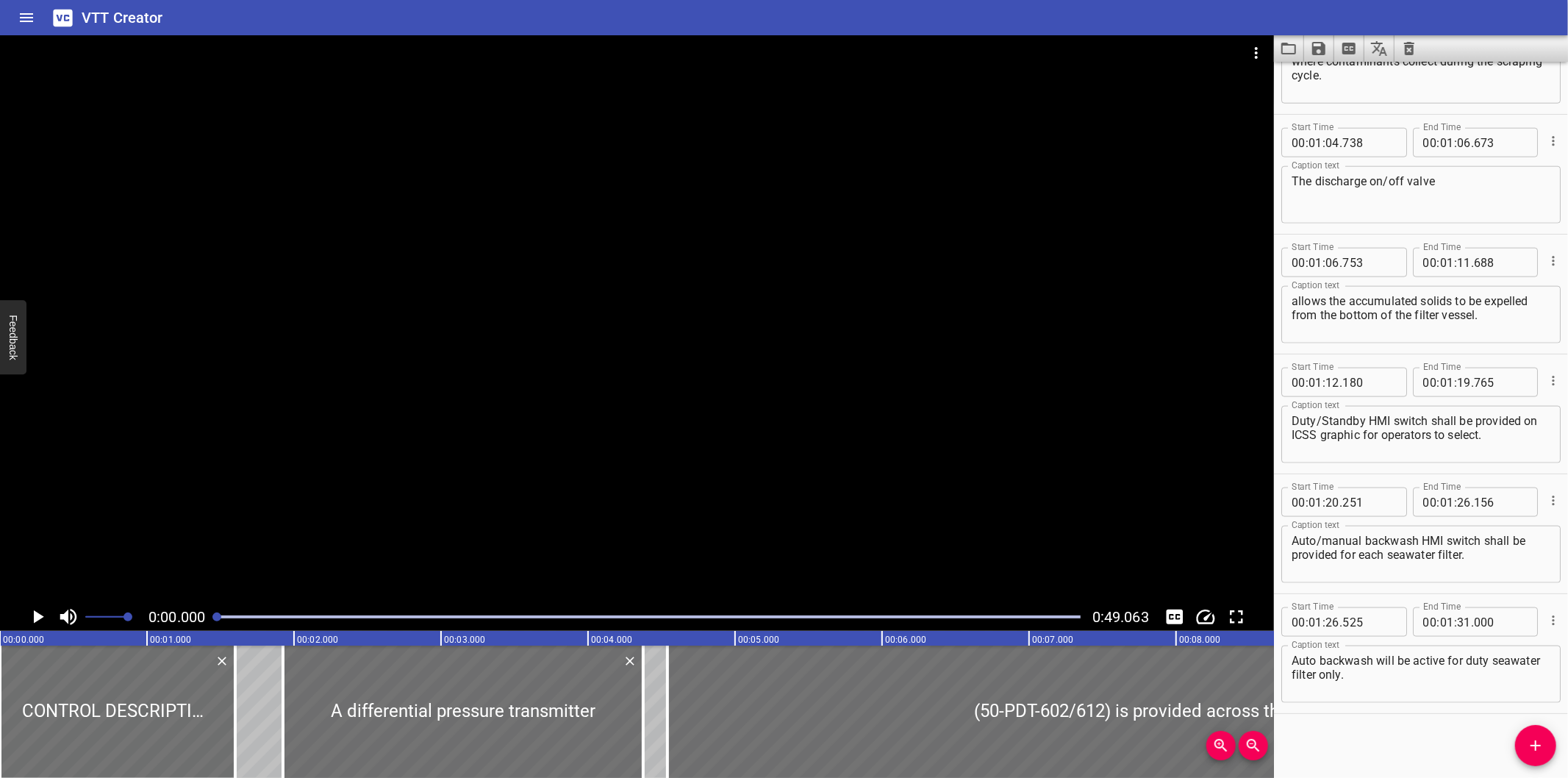
click at [1292, 47] on icon "Load captions from file" at bounding box center [1289, 48] width 18 height 18
click at [764, 325] on div at bounding box center [637, 319] width 1274 height 568
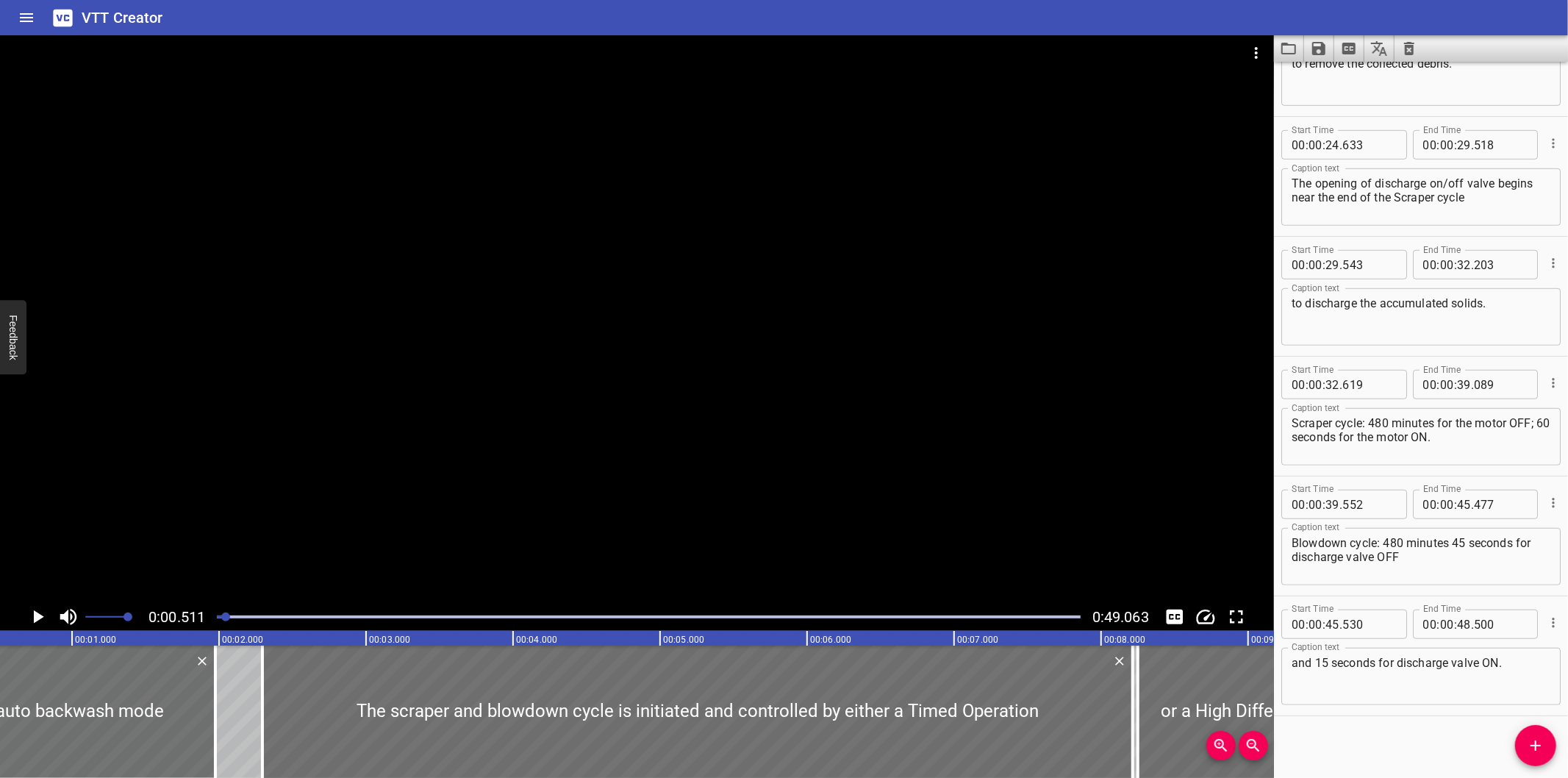
scroll to position [789, 0]
drag, startPoint x: 1388, startPoint y: 736, endPoint x: 1384, endPoint y: 724, distance: 12.6
click at [1388, 736] on div "Start Time 00 : 00 : 00 . 000 Start Time End Time 00 : 00 : 01 . 975 End Time C…" at bounding box center [1421, 420] width 294 height 716
click at [1254, 56] on icon "Video Options" at bounding box center [1256, 53] width 18 height 18
click at [1254, 56] on ul "Select New Video File..." at bounding box center [1312, 54] width 146 height 39
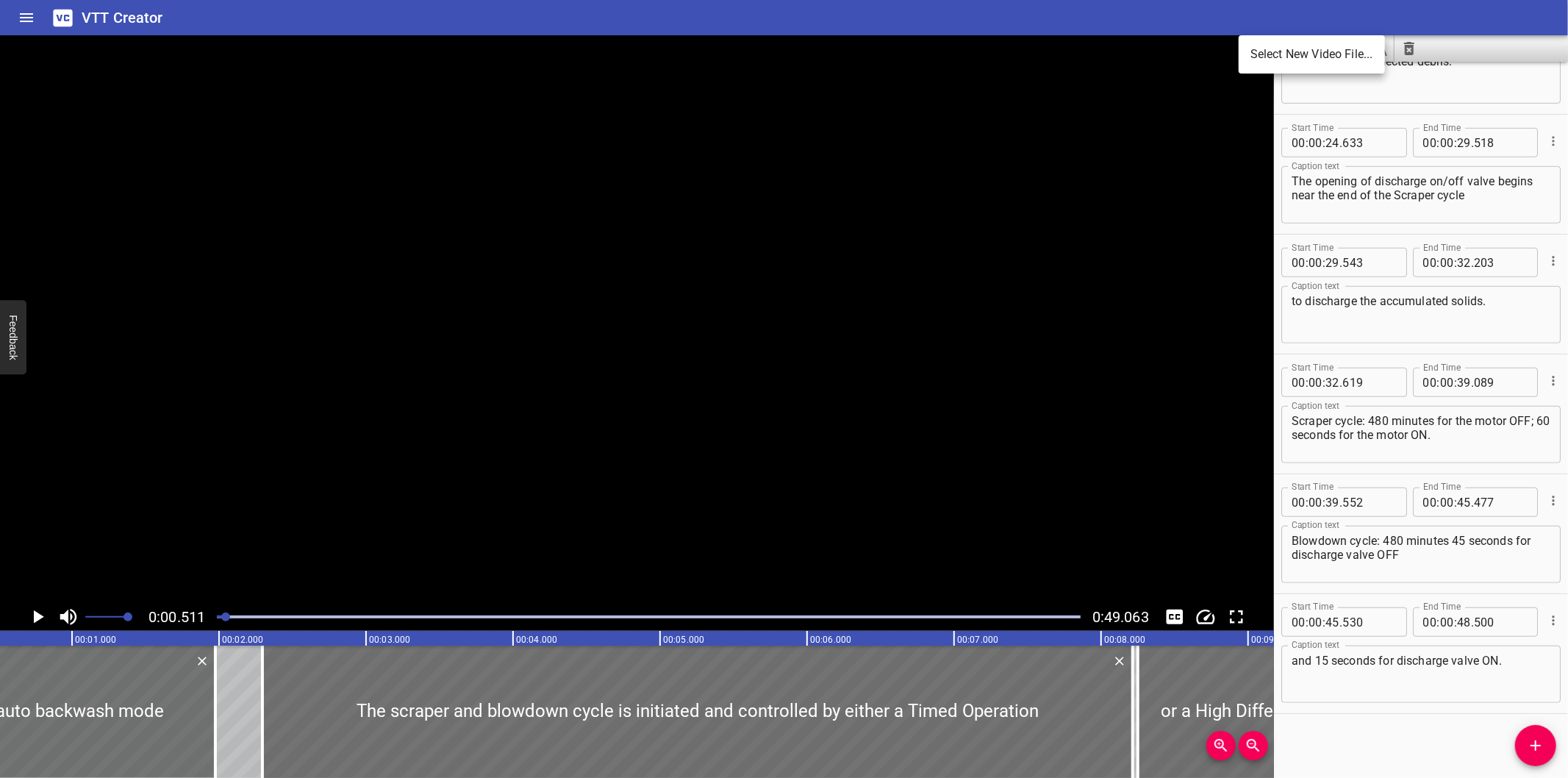
click at [1254, 56] on li "Select New Video File..." at bounding box center [1312, 54] width 146 height 27
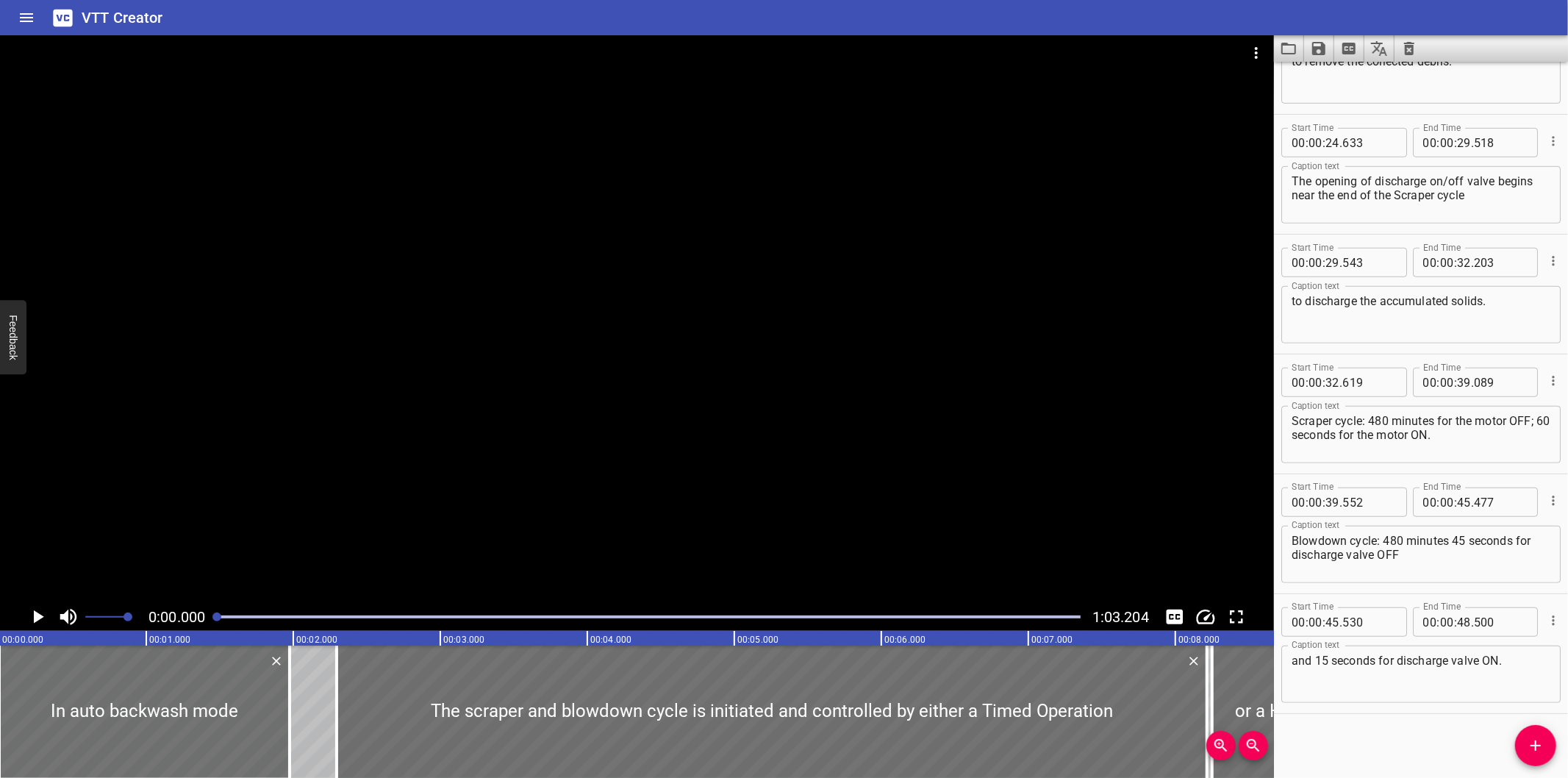
scroll to position [0, 0]
click at [1290, 48] on icon "Load captions from file" at bounding box center [1289, 48] width 18 height 18
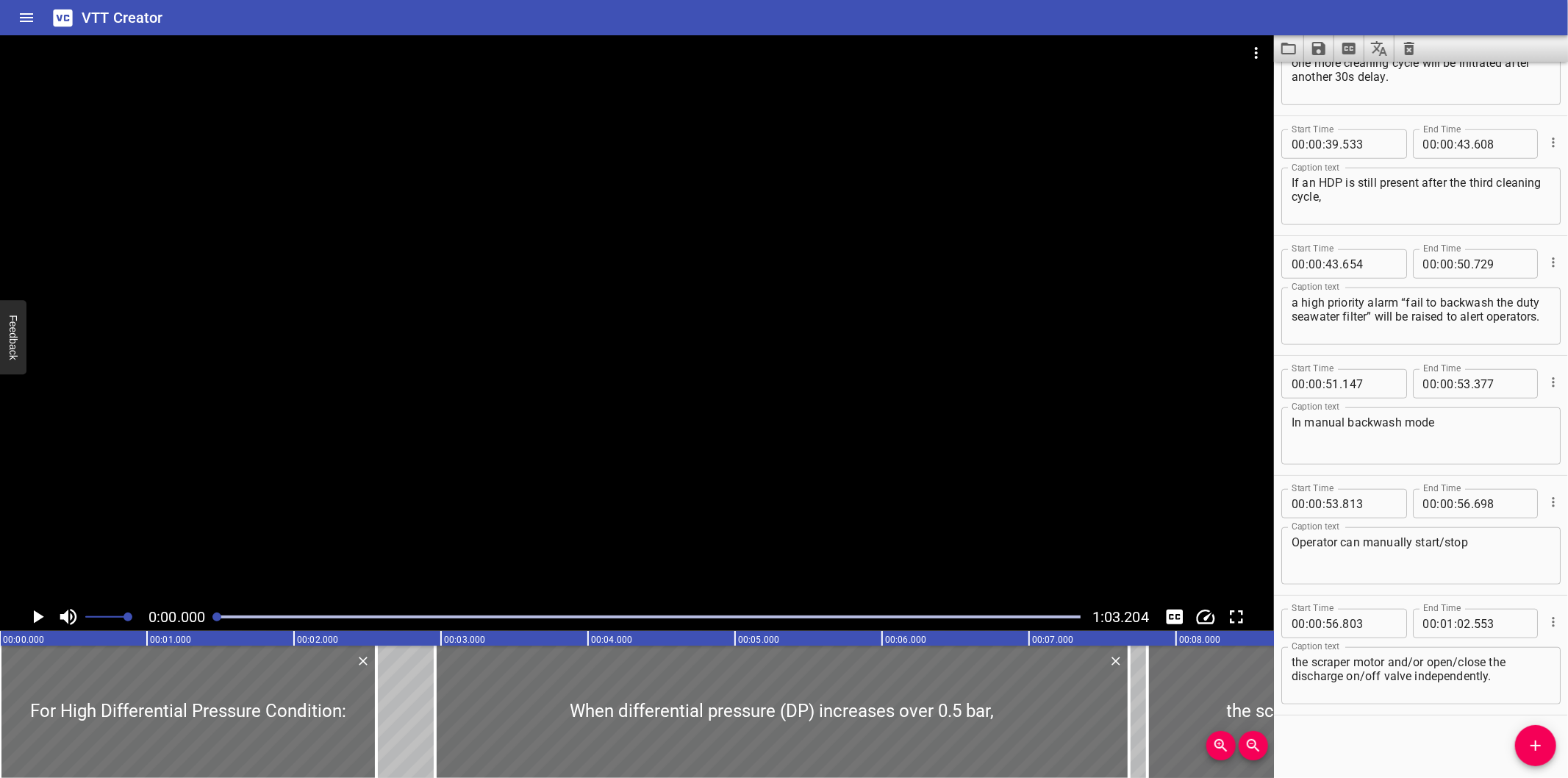
scroll to position [1028, 0]
click at [1346, 715] on div "Start Time 00 : 00 : 00 . 000 Start Time End Time 00 : 00 : 02 . 560 End Time C…" at bounding box center [1421, 420] width 294 height 716
click at [1247, 45] on icon "Video Options" at bounding box center [1256, 53] width 18 height 18
click at [1266, 52] on li "Select New Video File..." at bounding box center [1312, 54] width 146 height 27
click at [1282, 47] on icon "Load captions from file" at bounding box center [1289, 48] width 15 height 12
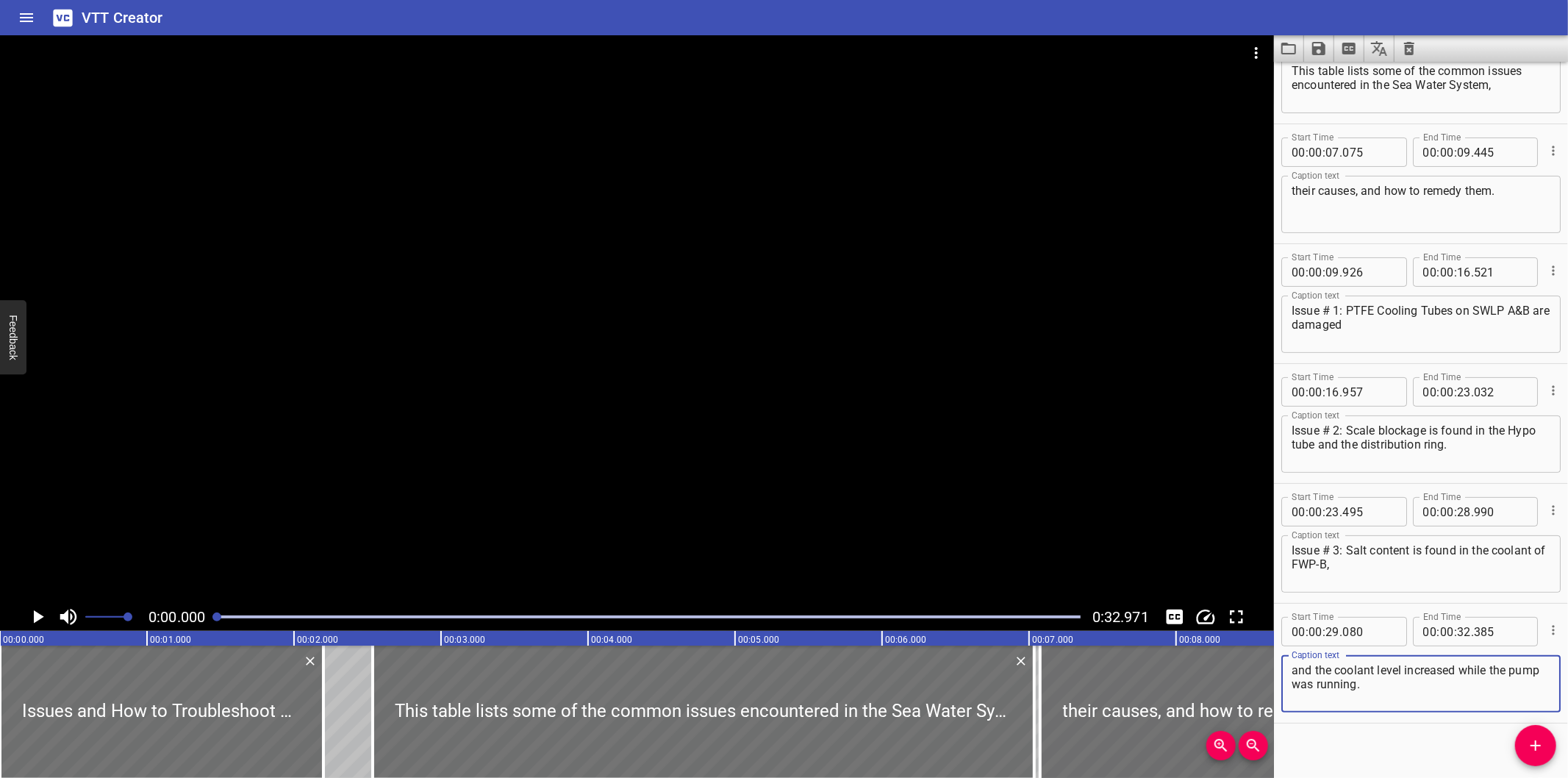
scroll to position [192, 0]
